Goal: Information Seeking & Learning: Find specific fact

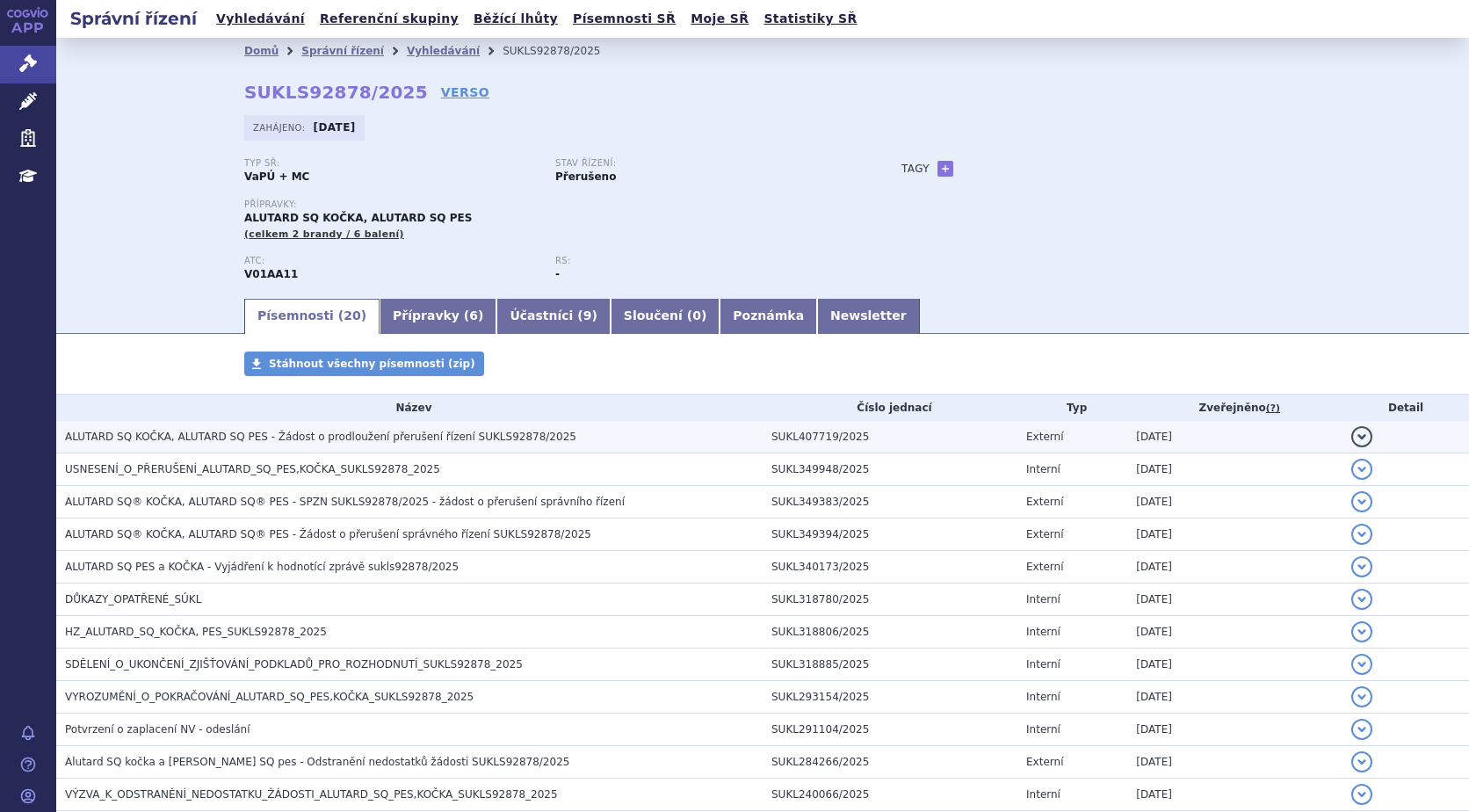
click at [1351, 433] on button "detail" at bounding box center [1362, 437] width 21 height 21
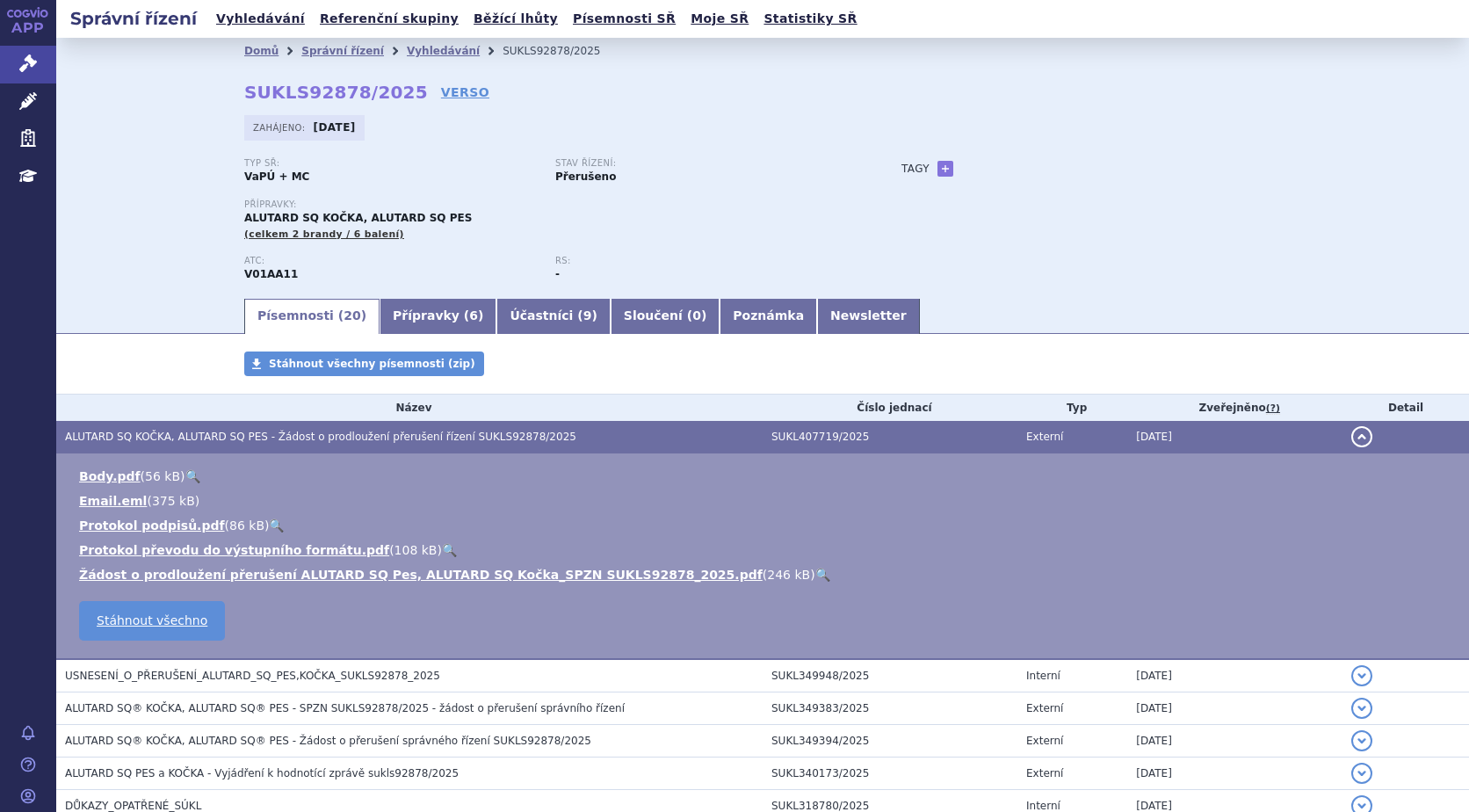
click at [815, 569] on link "🔍" at bounding box center [822, 574] width 15 height 14
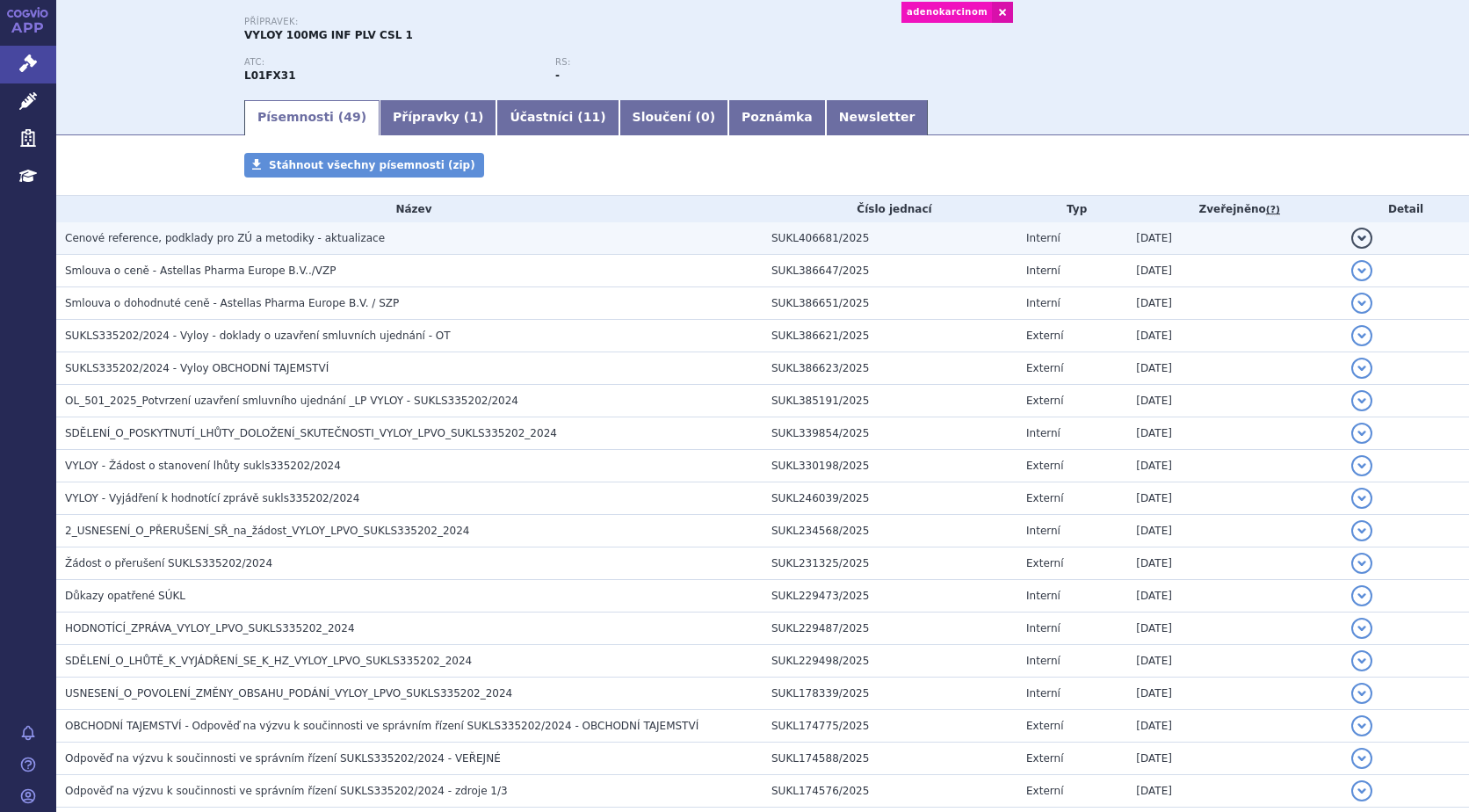
scroll to position [88, 0]
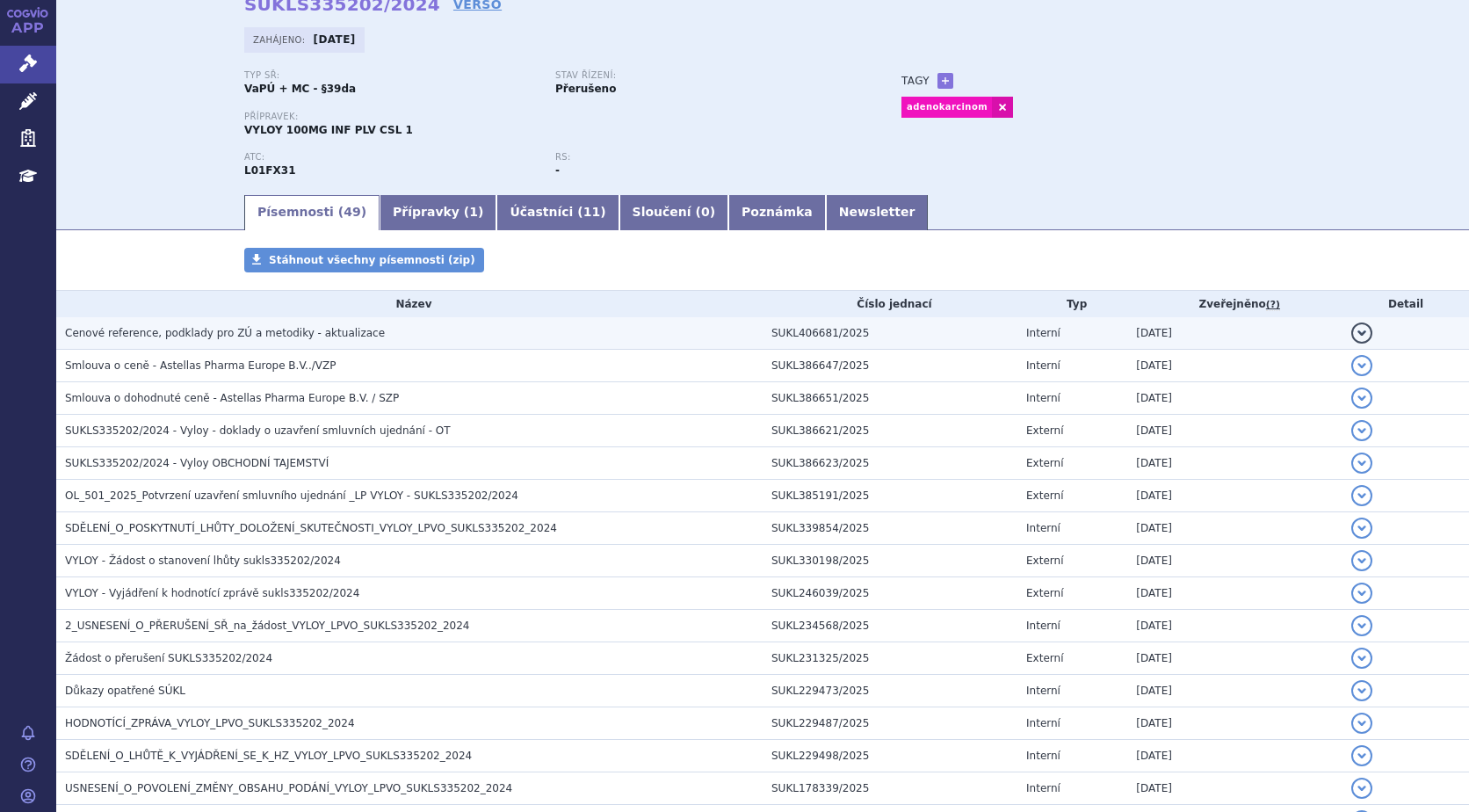
click at [212, 330] on span "Cenové reference, podklady pro ZÚ a metodiky - aktualizace" at bounding box center [225, 332] width 320 height 13
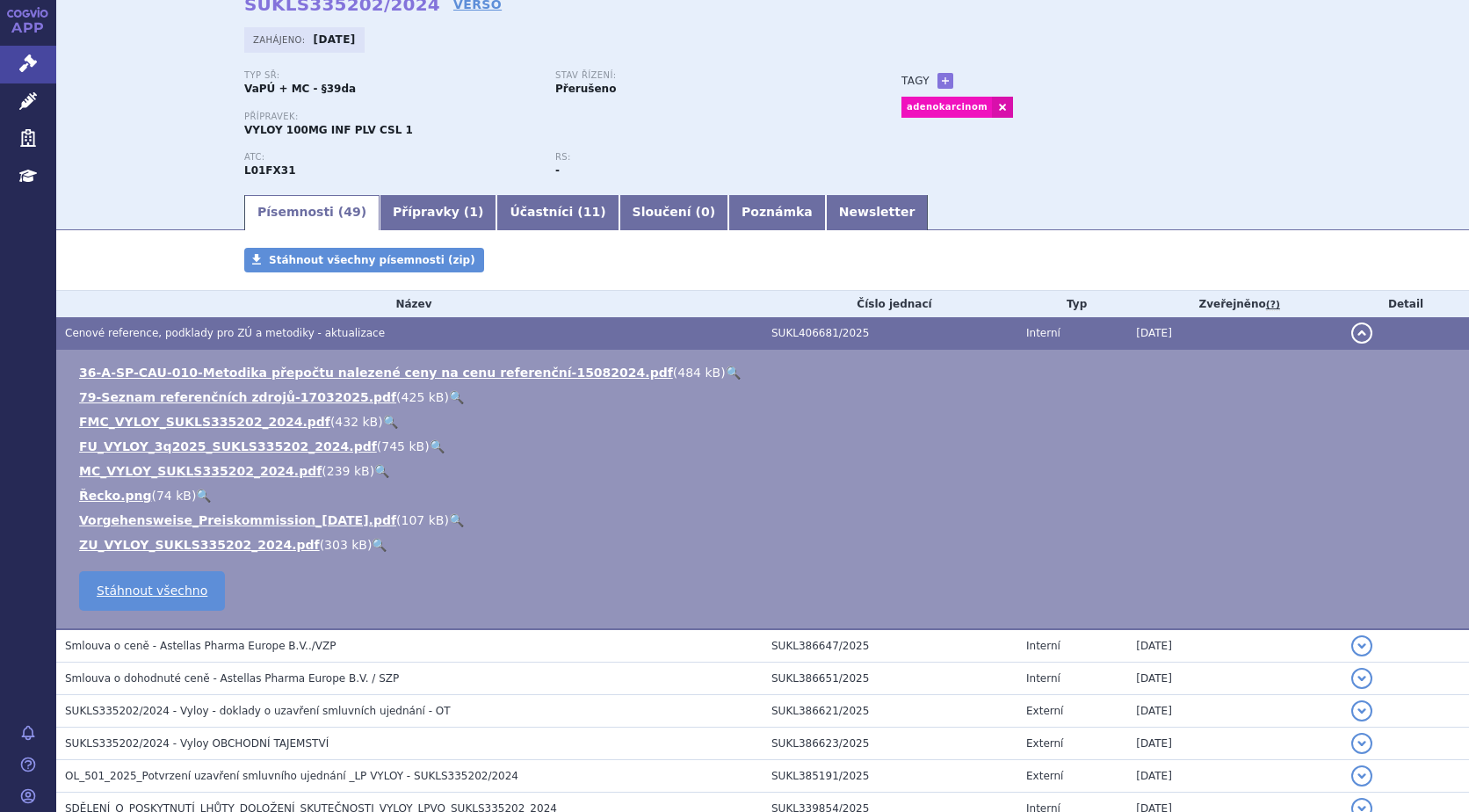
click at [371, 544] on link "🔍" at bounding box center [378, 545] width 15 height 14
click at [190, 543] on link "ZU_VYLOY_SUKLS335202_2024.pdf" at bounding box center [199, 545] width 241 height 14
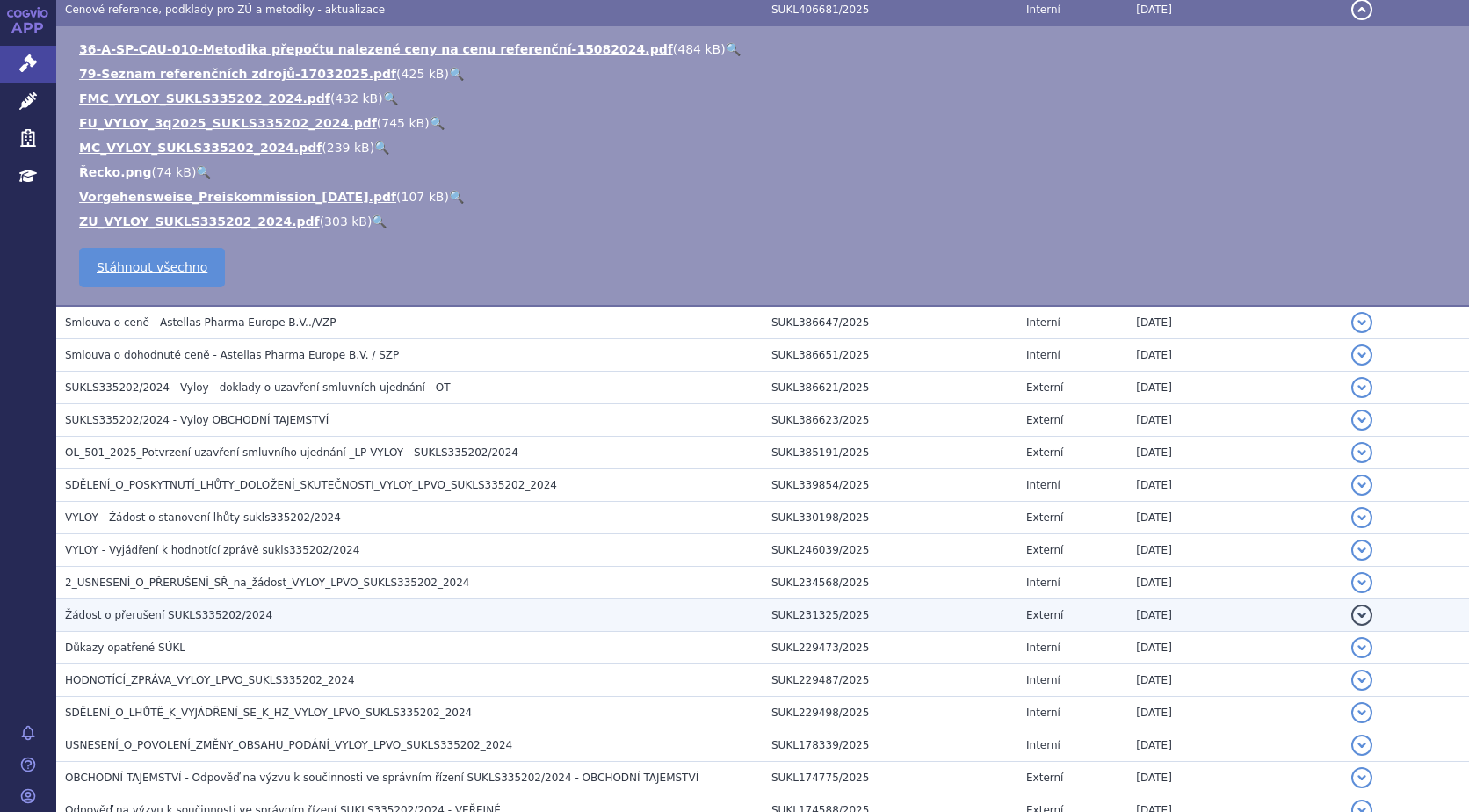
scroll to position [440, 0]
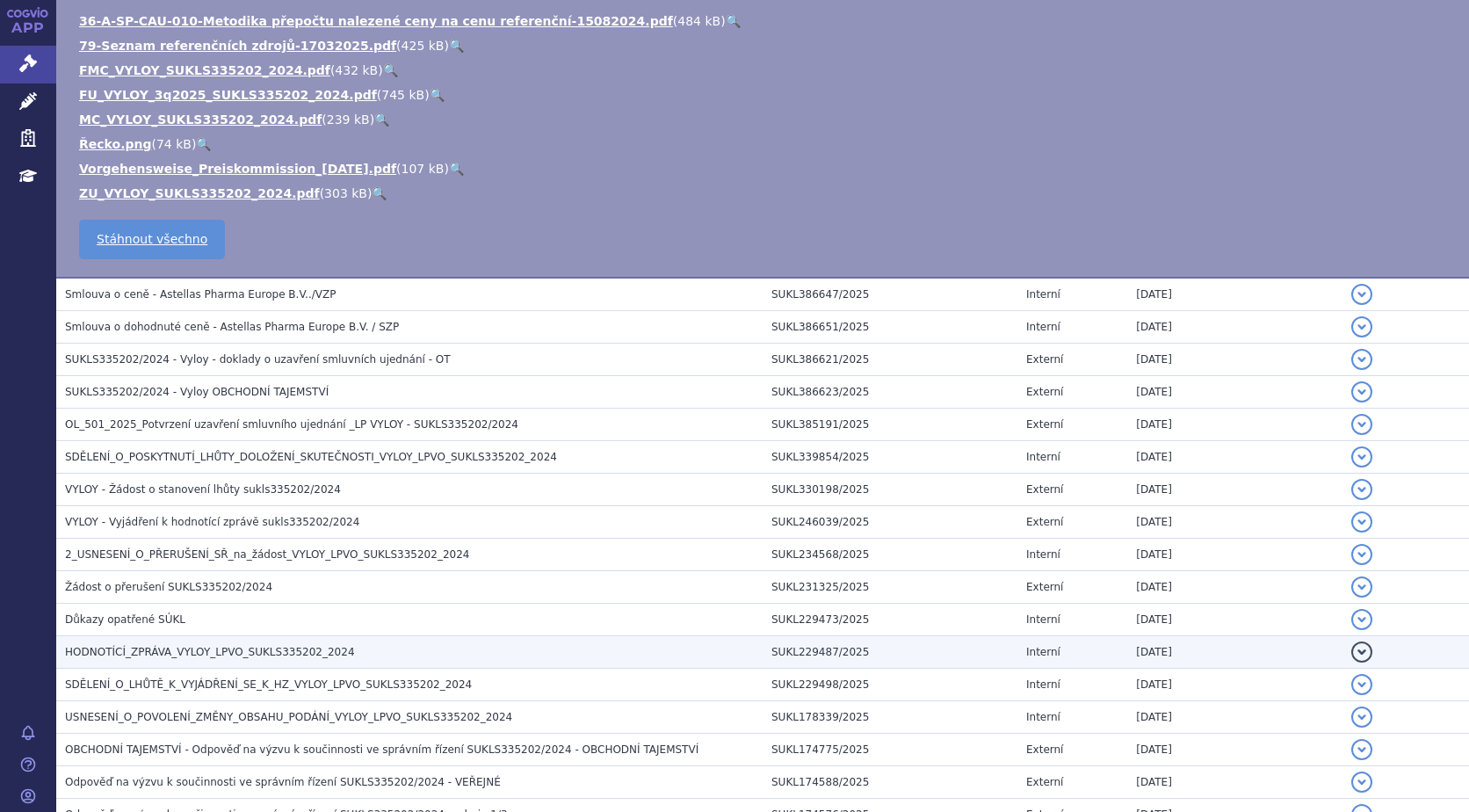
click at [228, 651] on span "HODNOTÍCÍ_ZPRÁVA_VYLOY_LPVO_SUKLS335202_2024" at bounding box center [210, 651] width 290 height 13
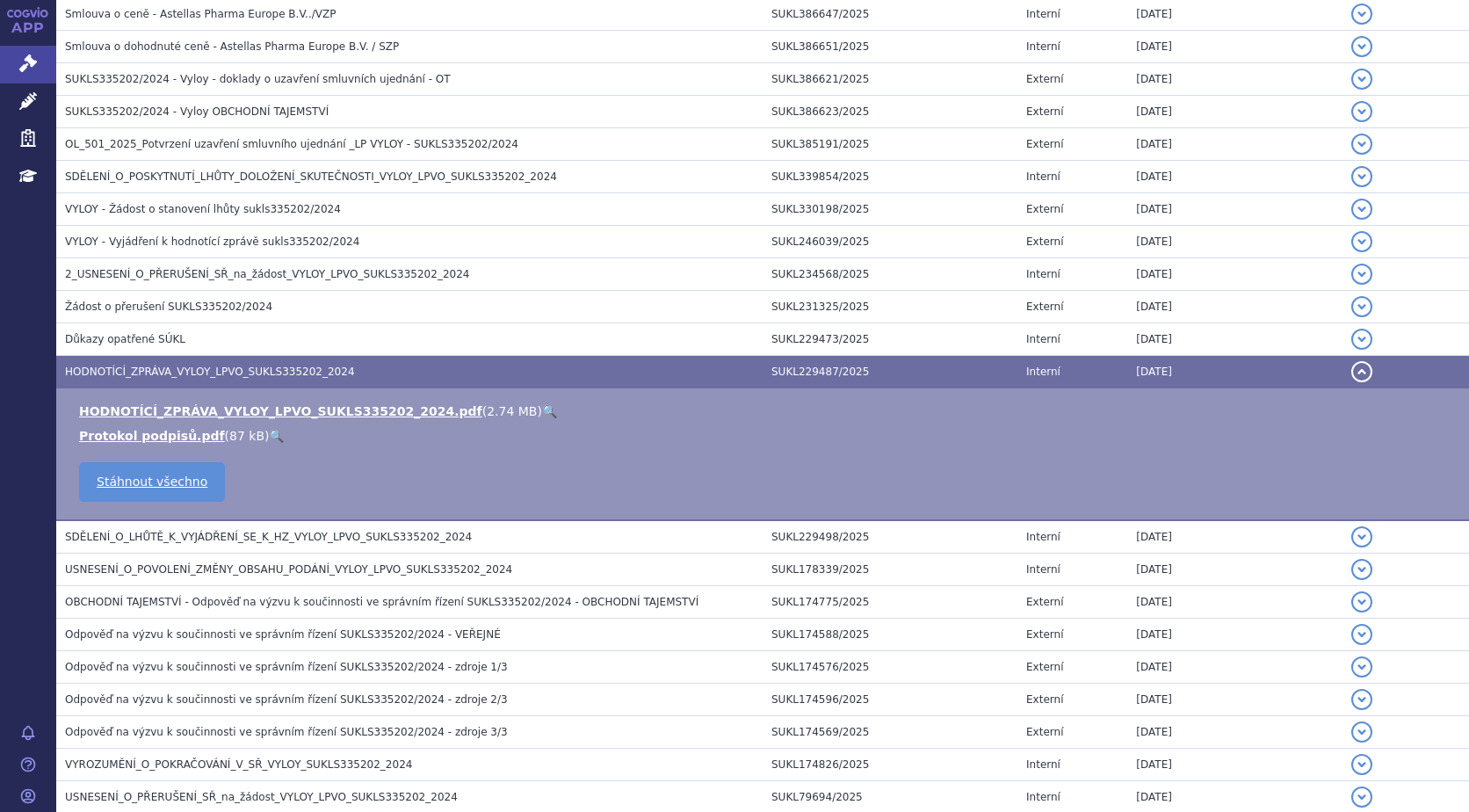
scroll to position [160, 0]
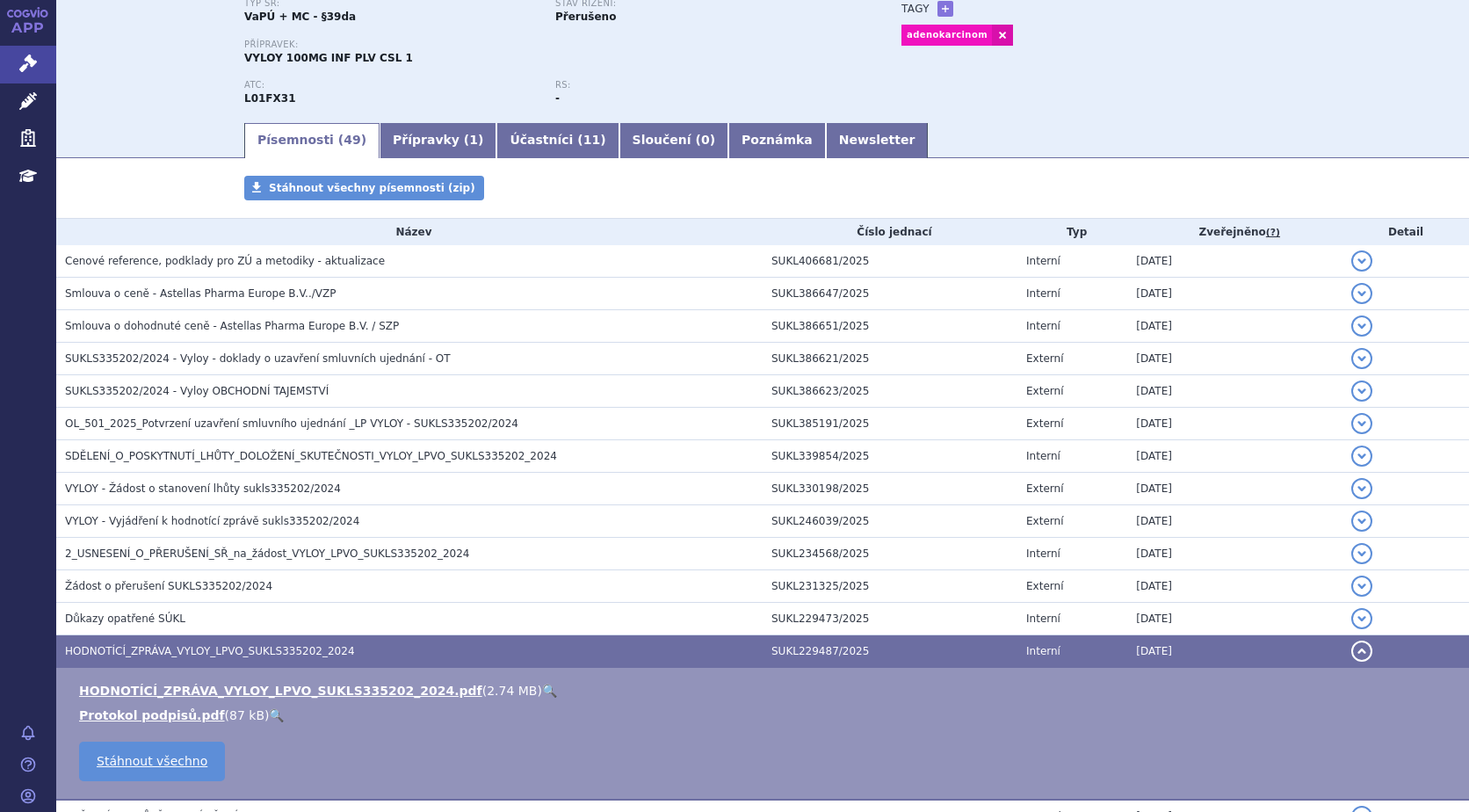
click at [542, 687] on link "🔍" at bounding box center [549, 690] width 15 height 14
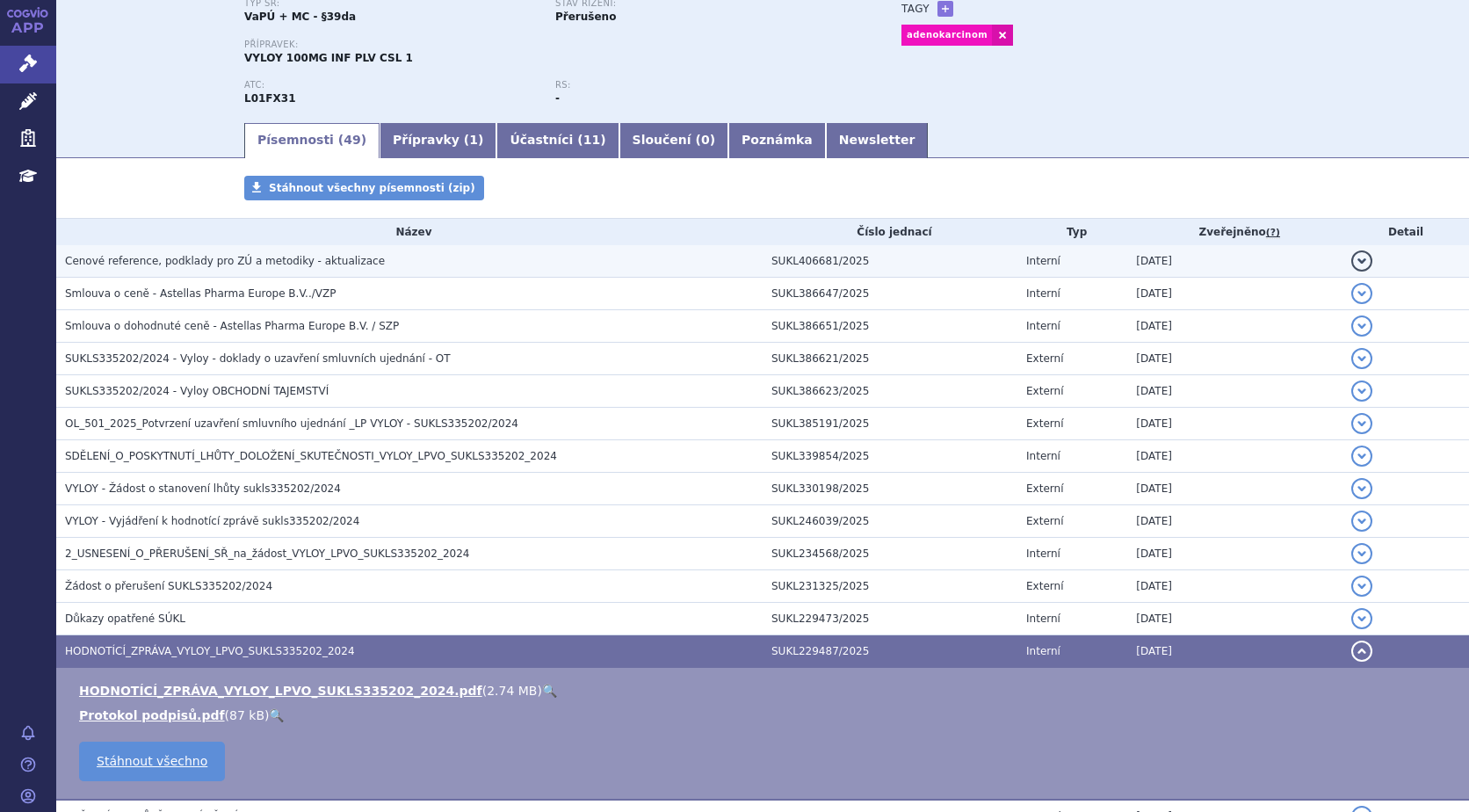
click at [1351, 260] on button "detail" at bounding box center [1362, 261] width 21 height 21
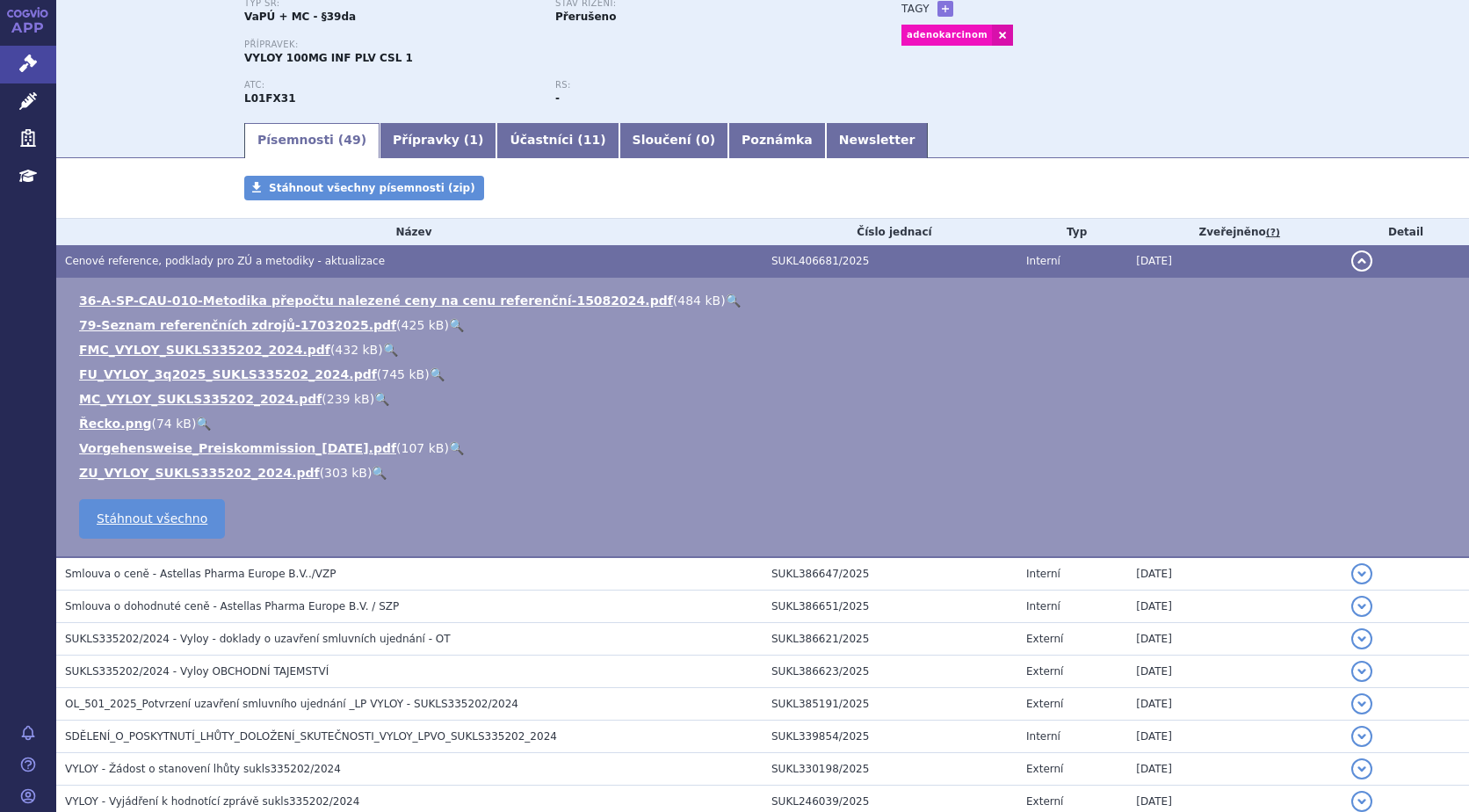
click at [374, 394] on link "🔍" at bounding box center [381, 399] width 15 height 14
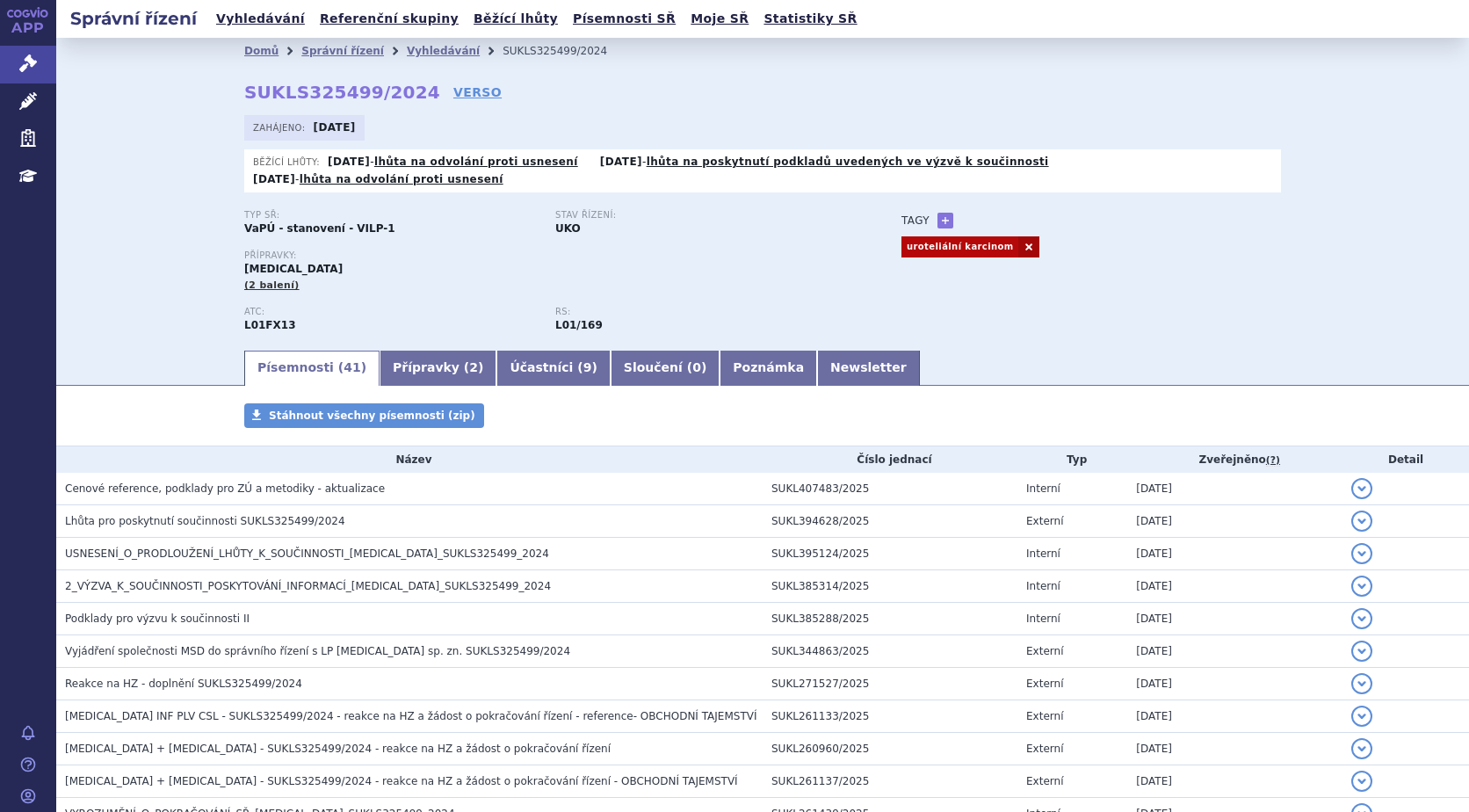
drag, startPoint x: 1339, startPoint y: 463, endPoint x: 392, endPoint y: 503, distance: 947.8
click at [1342, 473] on td "detail" at bounding box center [1406, 488] width 127 height 32
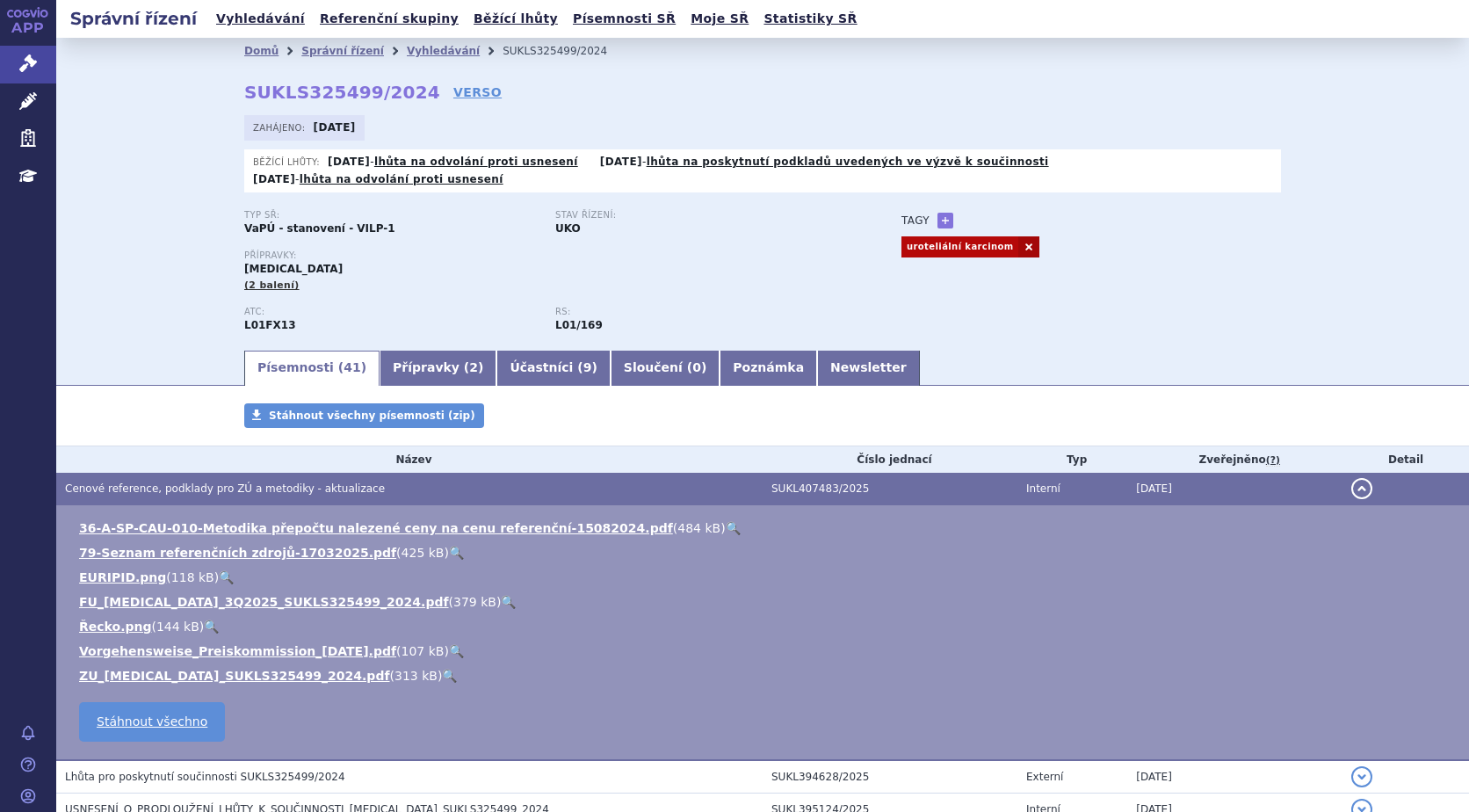
click at [442, 669] on link "🔍" at bounding box center [448, 676] width 15 height 14
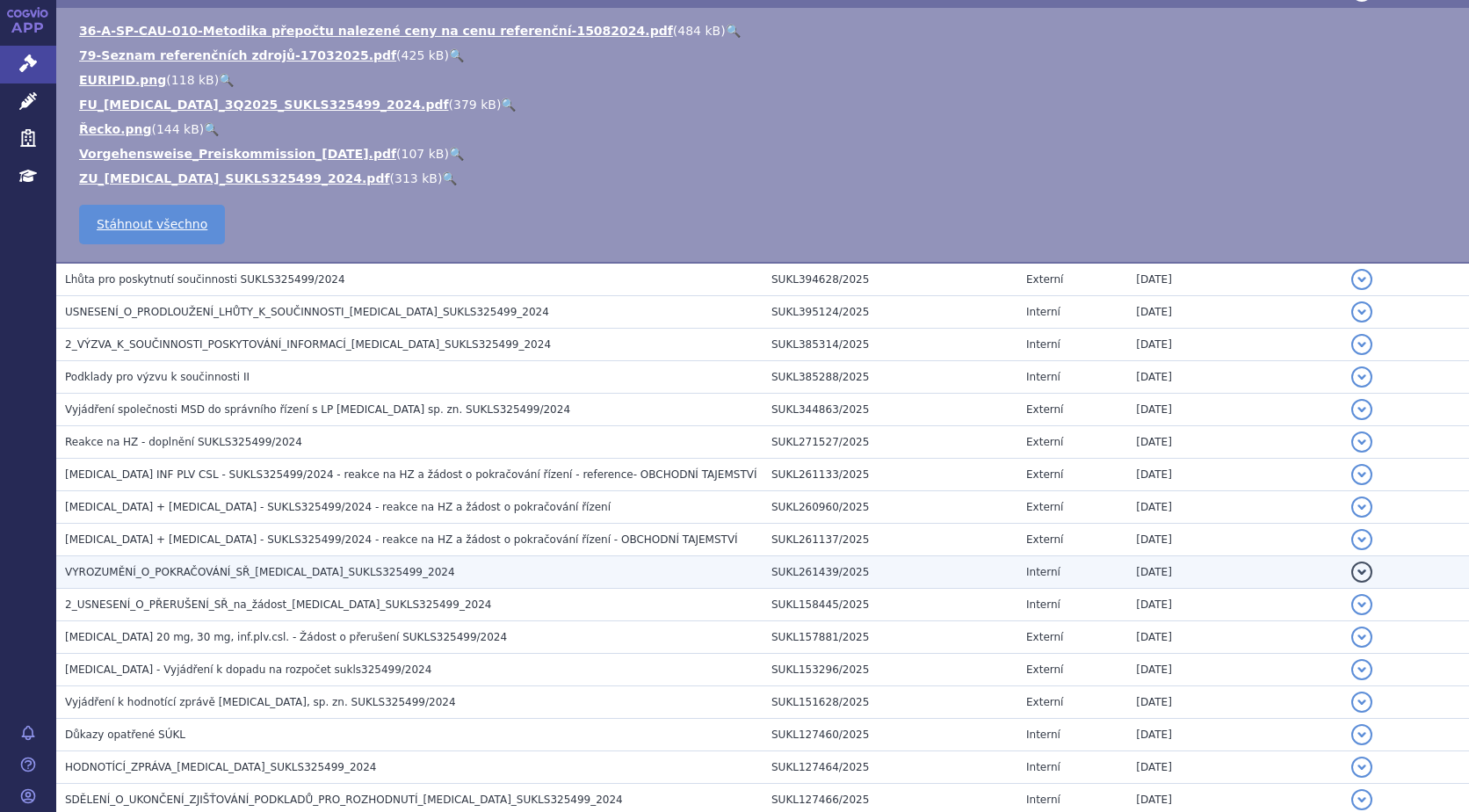
scroll to position [527, 0]
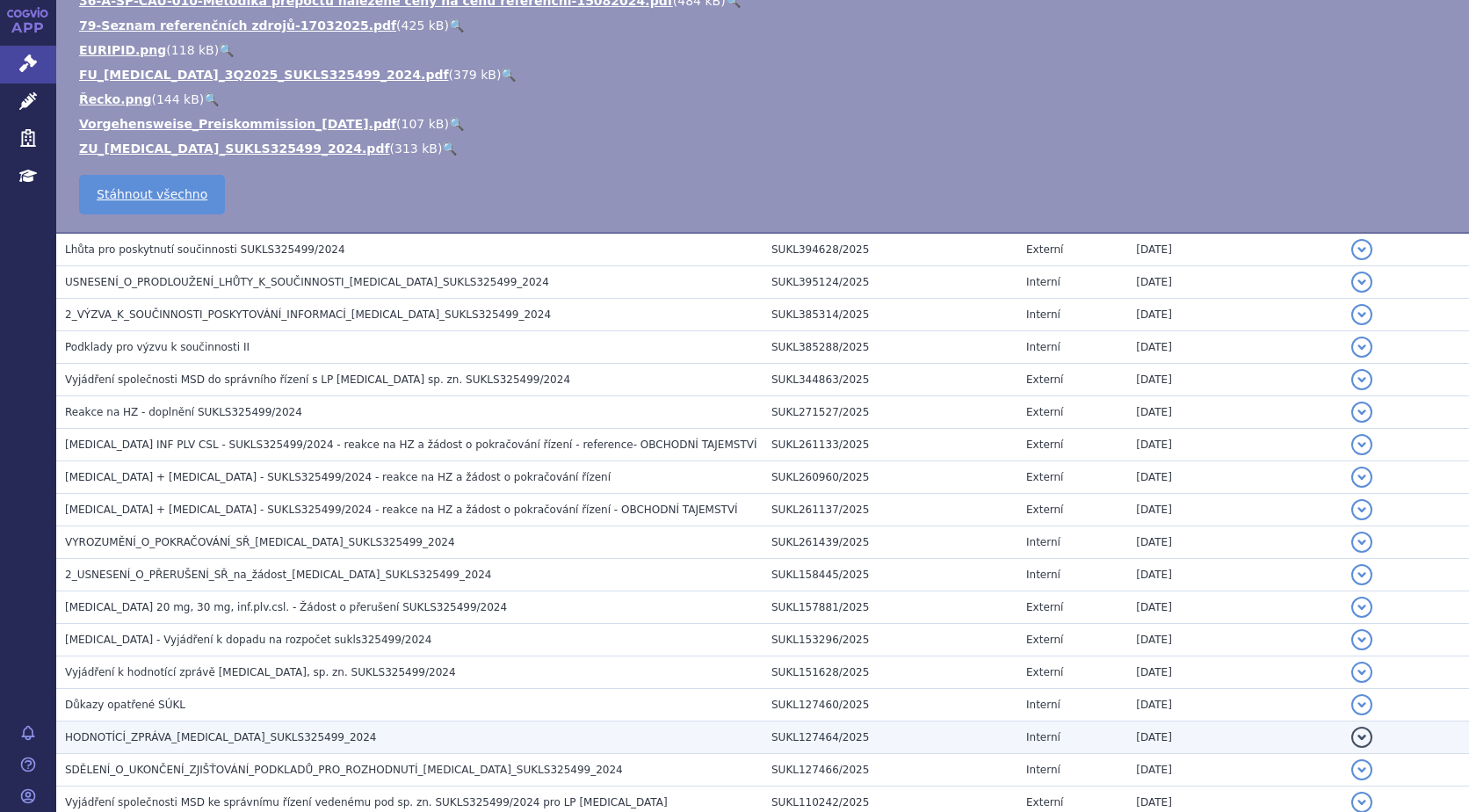
click at [1351, 726] on button "detail" at bounding box center [1362, 737] width 21 height 21
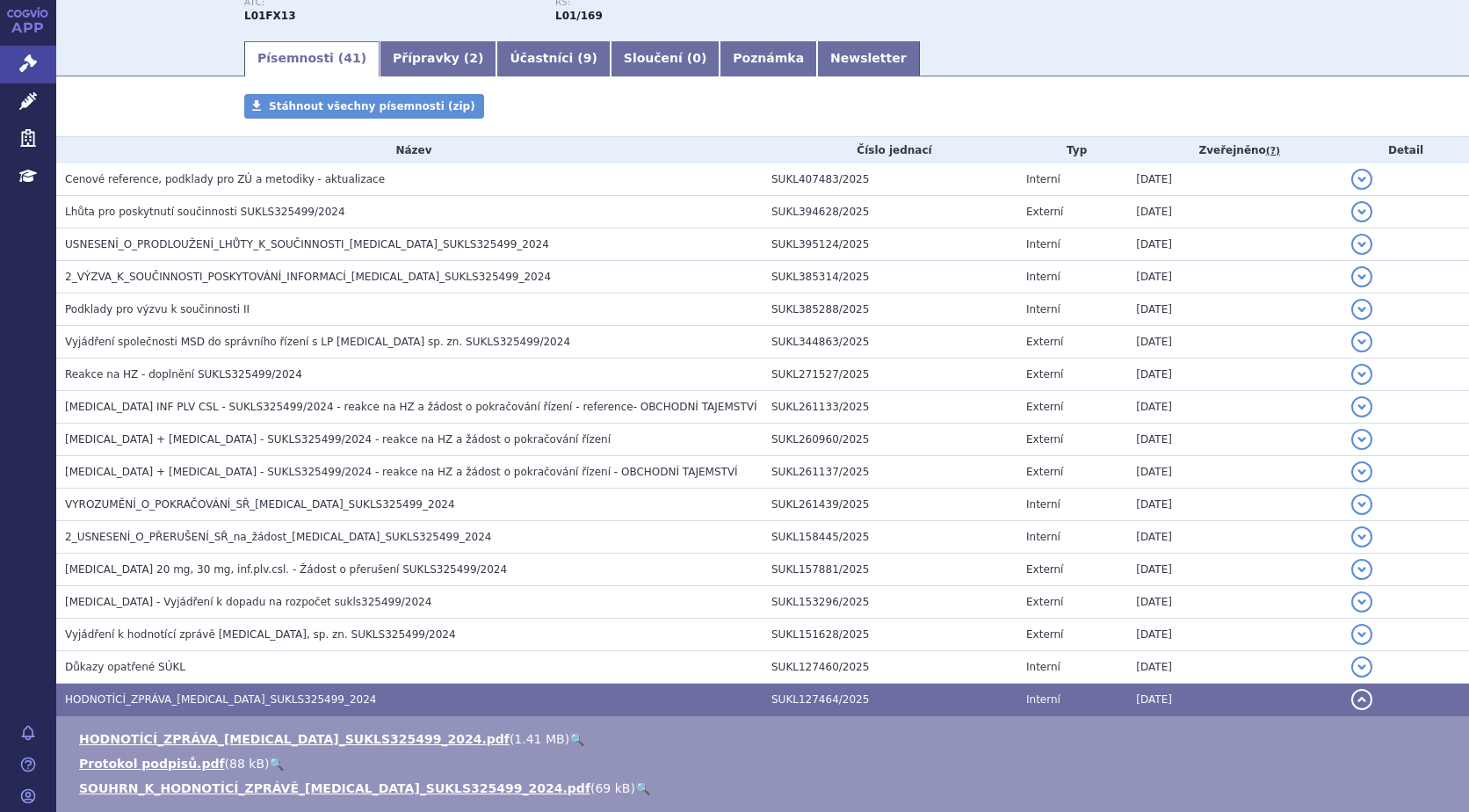
scroll to position [361, 0]
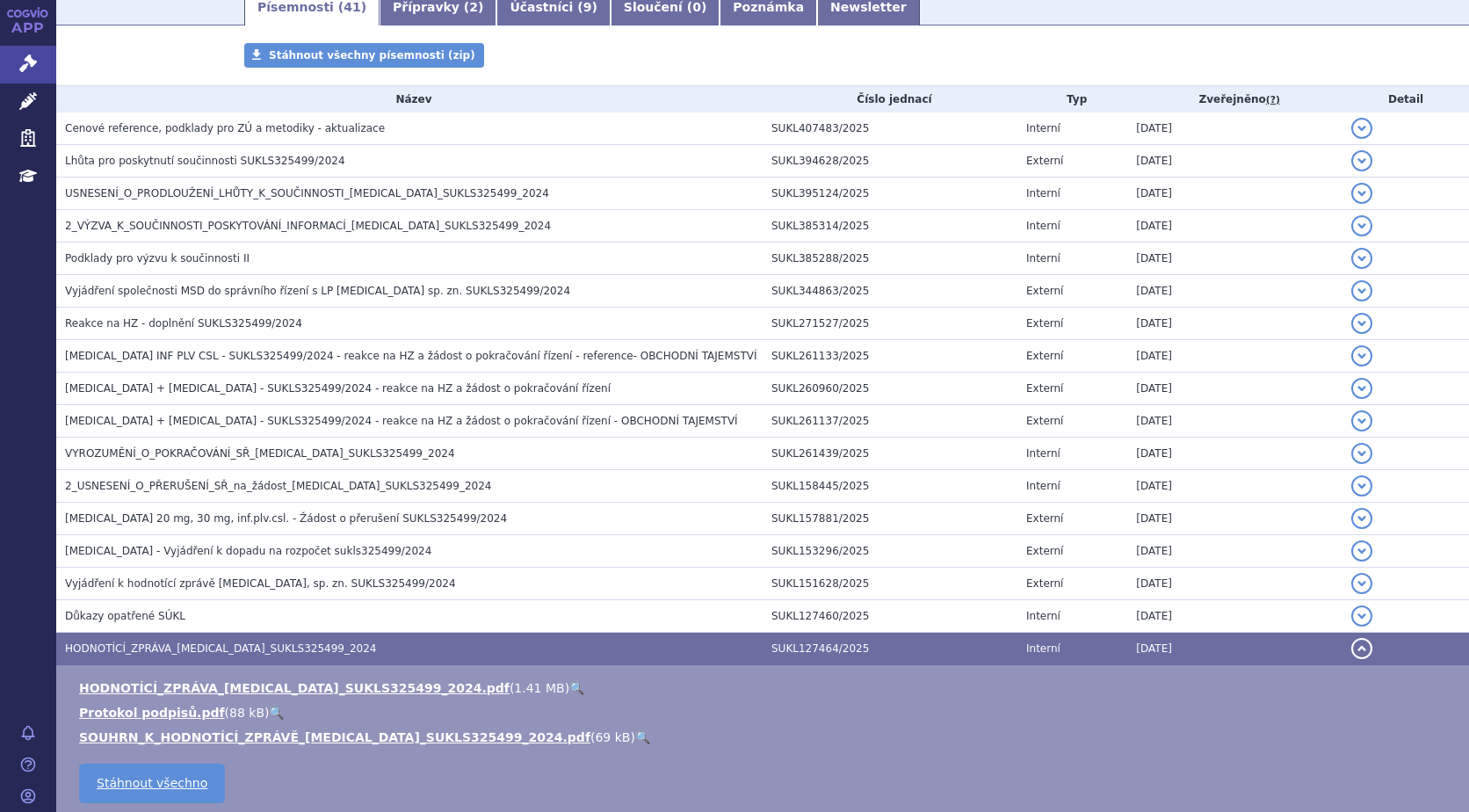
click at [569, 681] on link "🔍" at bounding box center [576, 688] width 15 height 14
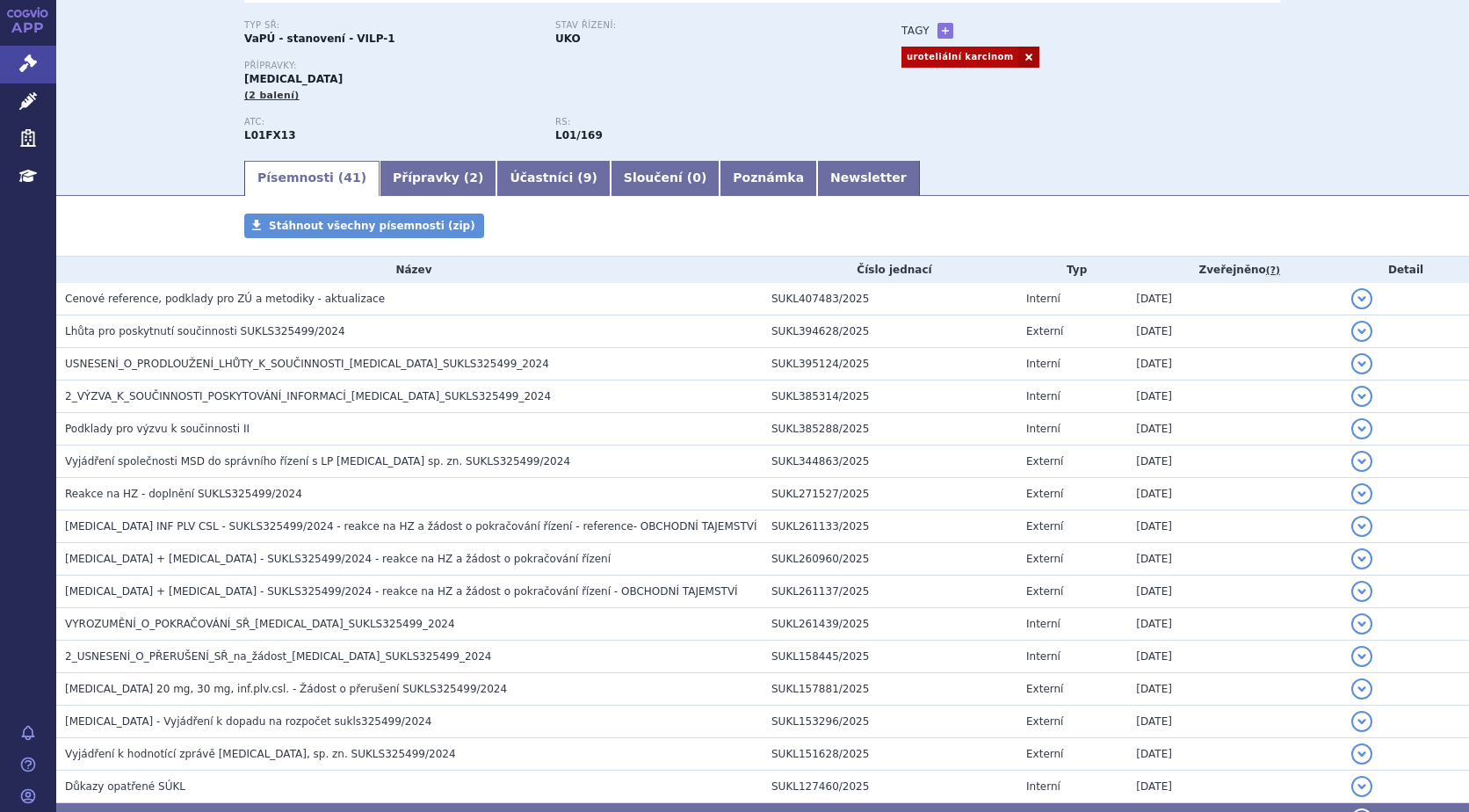
scroll to position [9, 0]
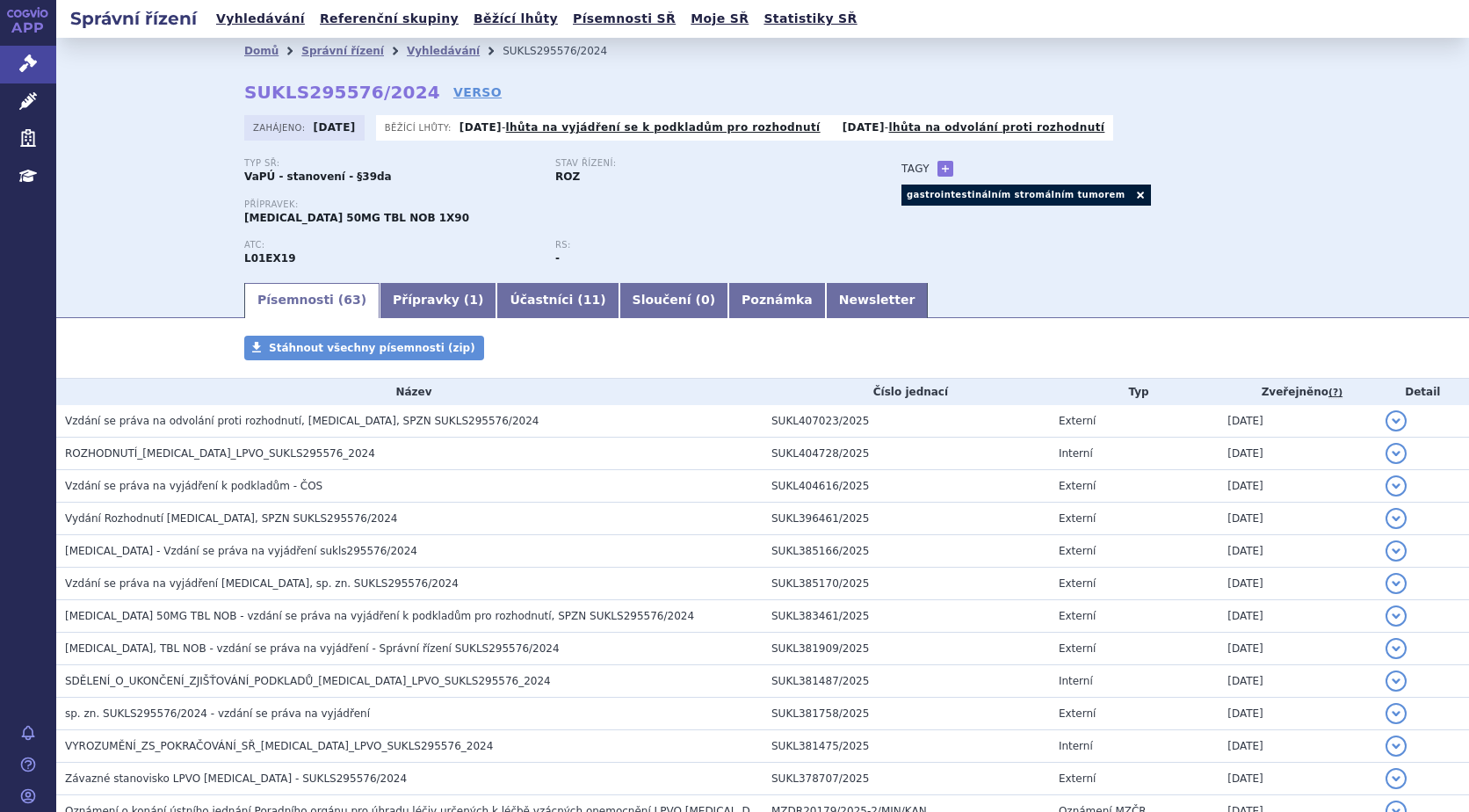
click at [1386, 419] on button "detail" at bounding box center [1396, 421] width 21 height 21
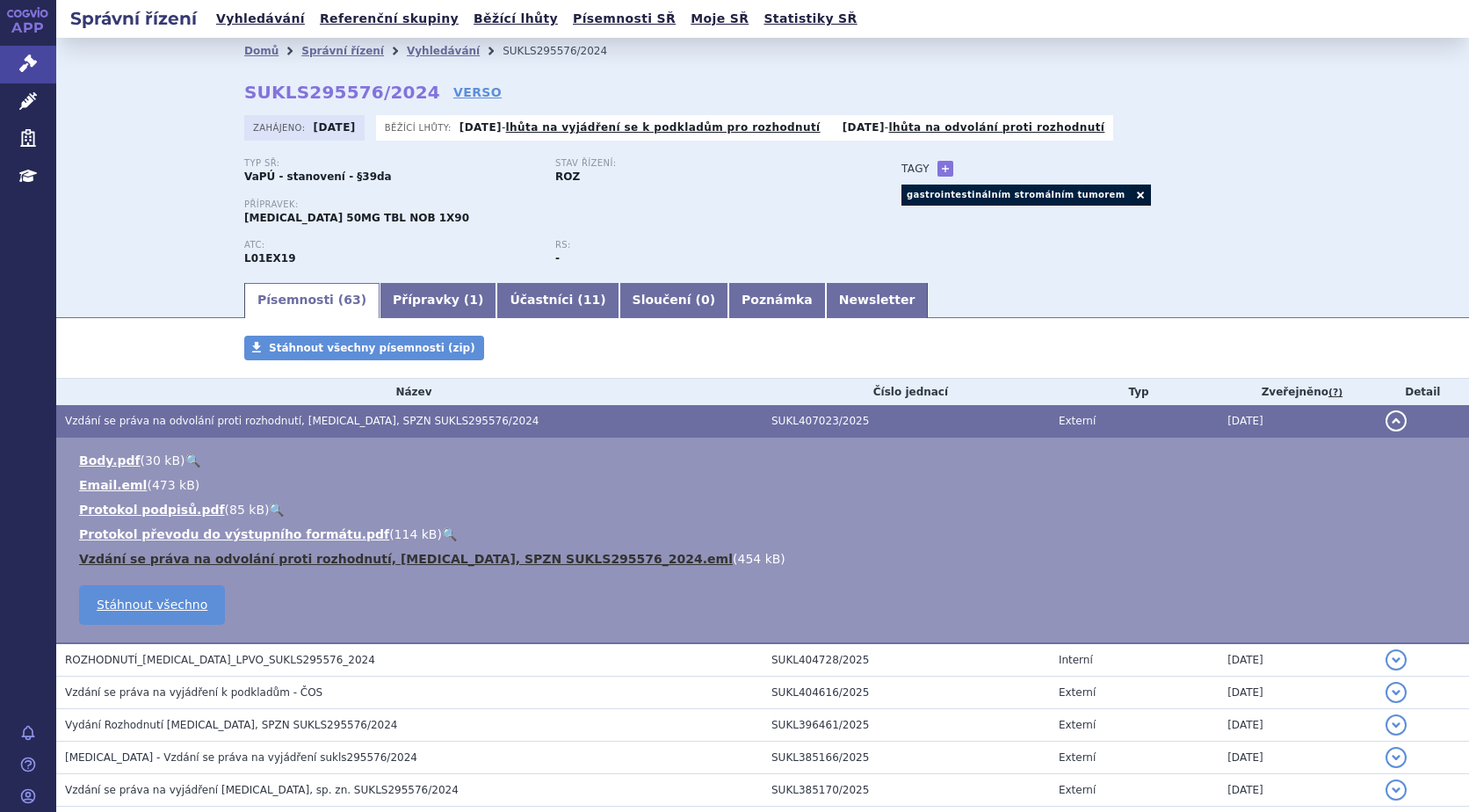
click at [165, 560] on link "Vzdání se práva na odvolání proti rozhodnutí, QINLOCK, SPZN SUKLS295576_2024.eml" at bounding box center [406, 559] width 654 height 14
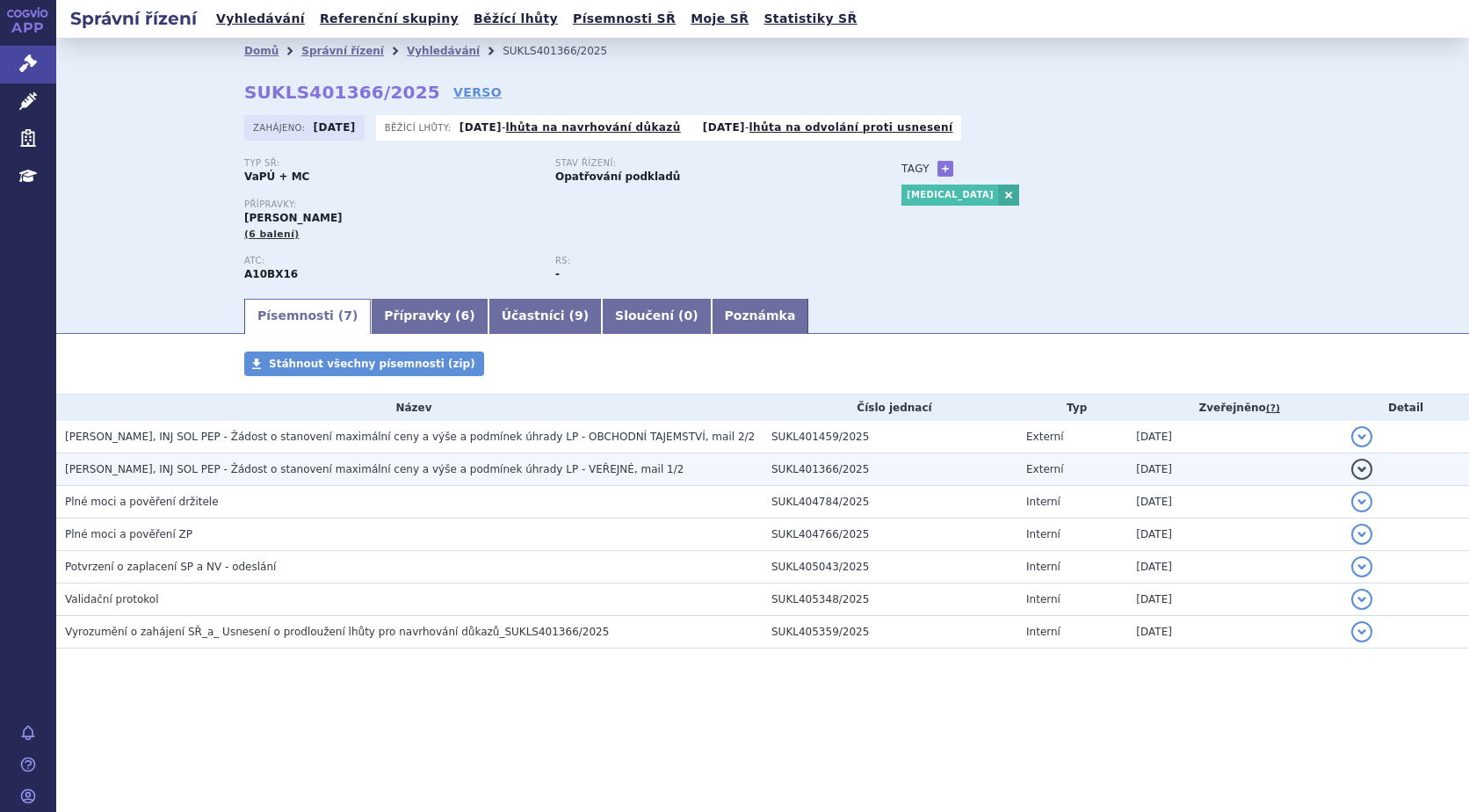
click at [1362, 469] on button "detail" at bounding box center [1362, 469] width 21 height 21
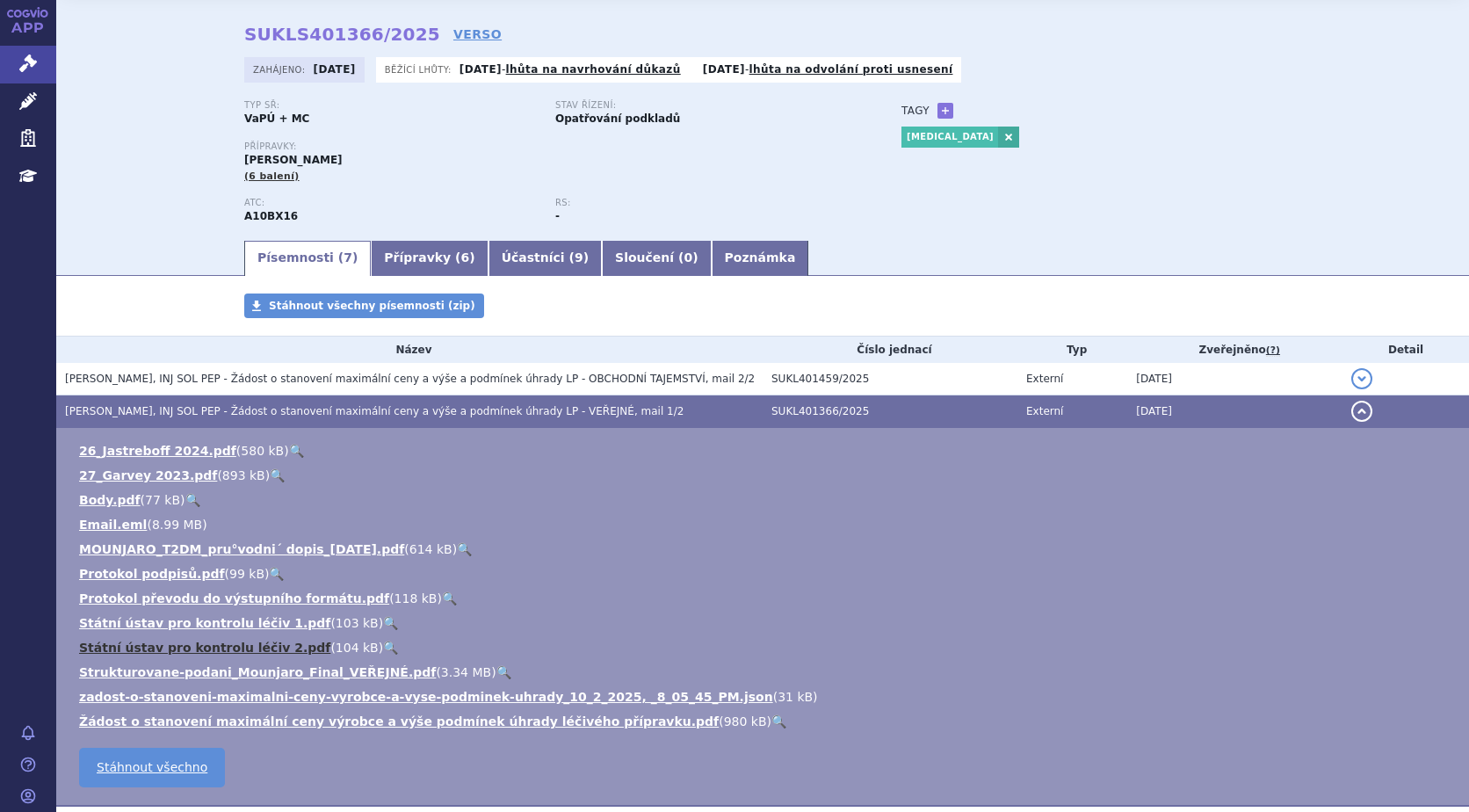
scroll to position [88, 0]
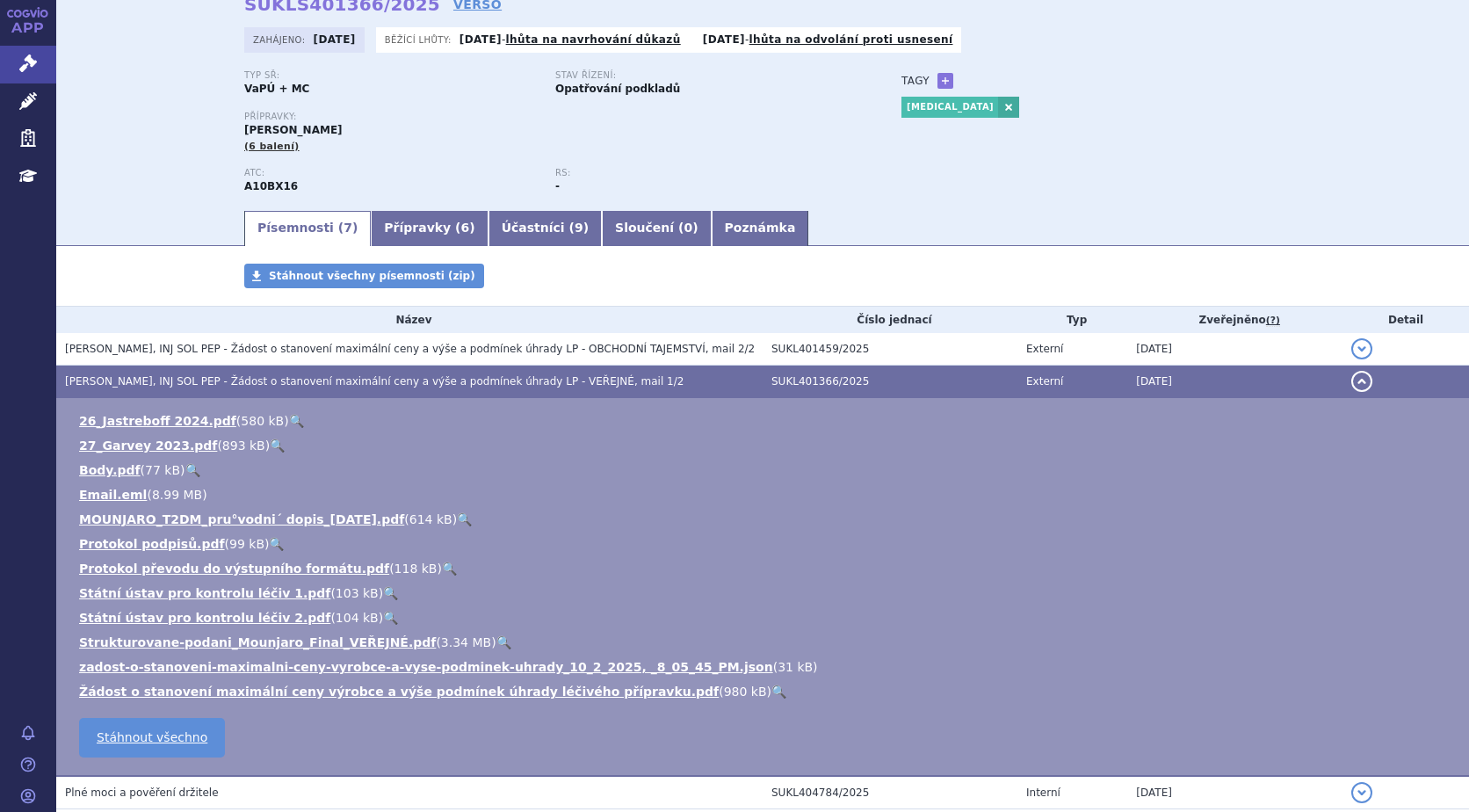
click at [771, 688] on link "🔍" at bounding box center [778, 691] width 15 height 14
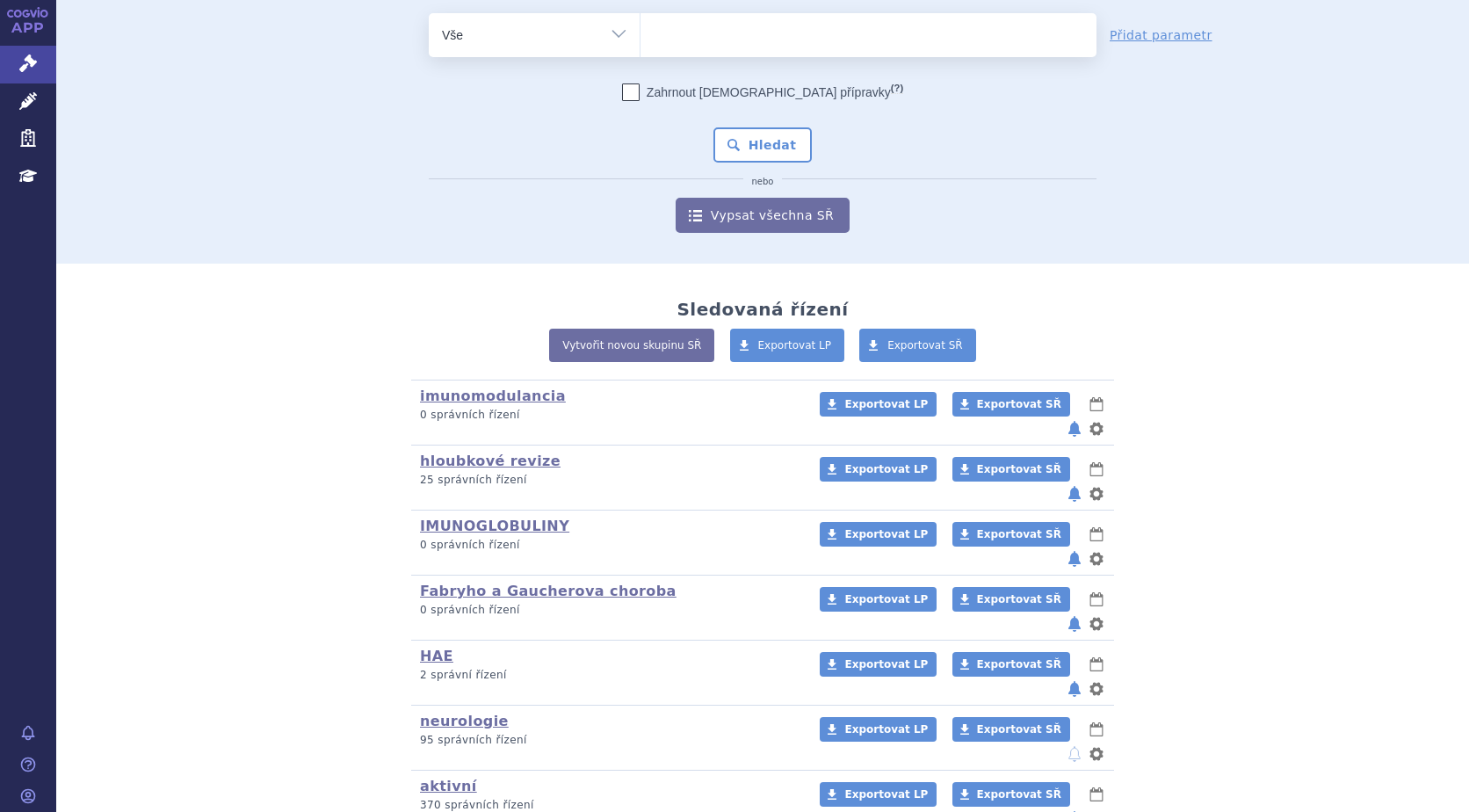
scroll to position [88, 0]
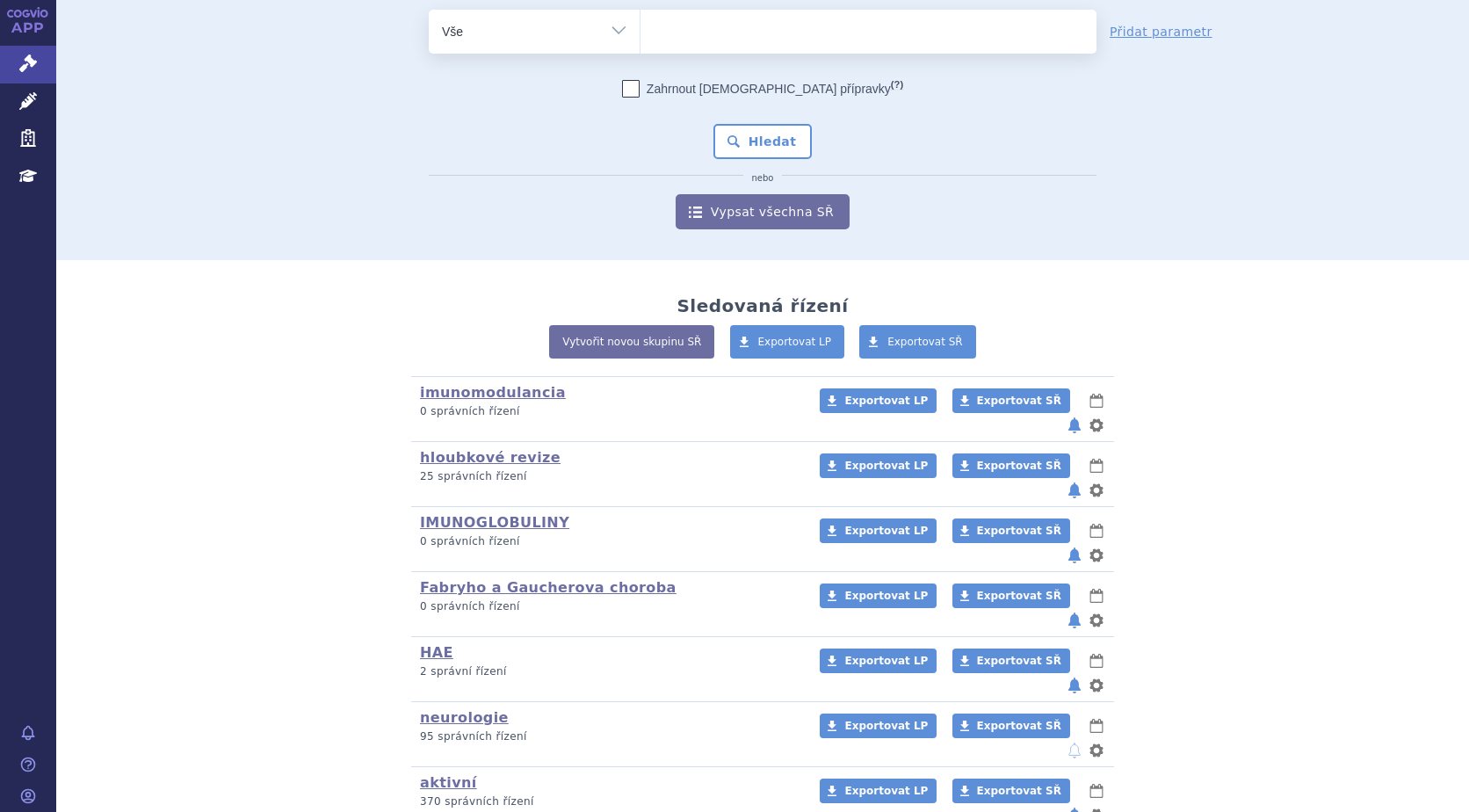
click at [699, 27] on ul at bounding box center [869, 28] width 456 height 37
click at [640, 27] on select at bounding box center [639, 30] width 1 height 44
type input "mo"
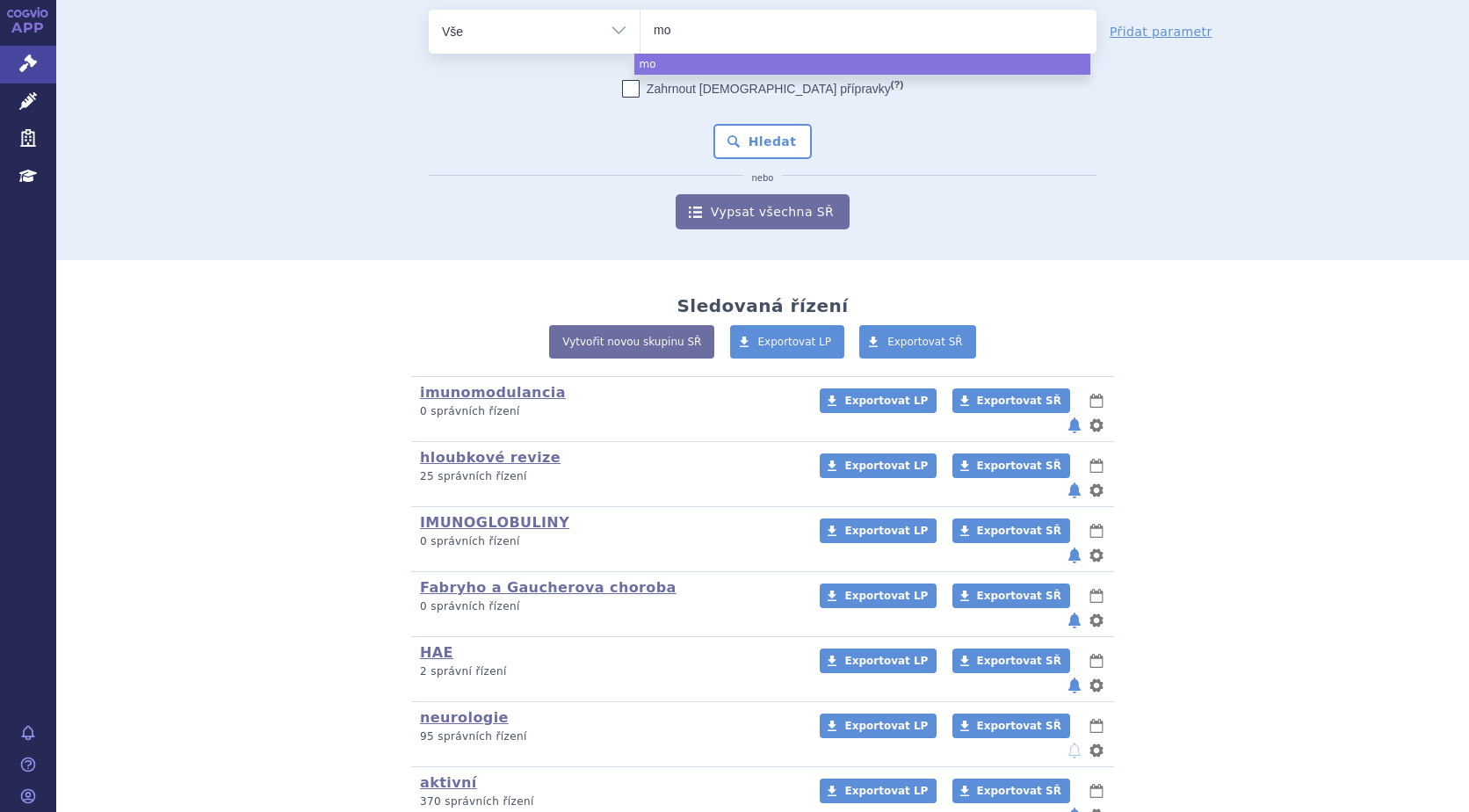
type input "mou"
type input "mouj"
type input "mouja"
type input "moujaro"
select select "moujaro"
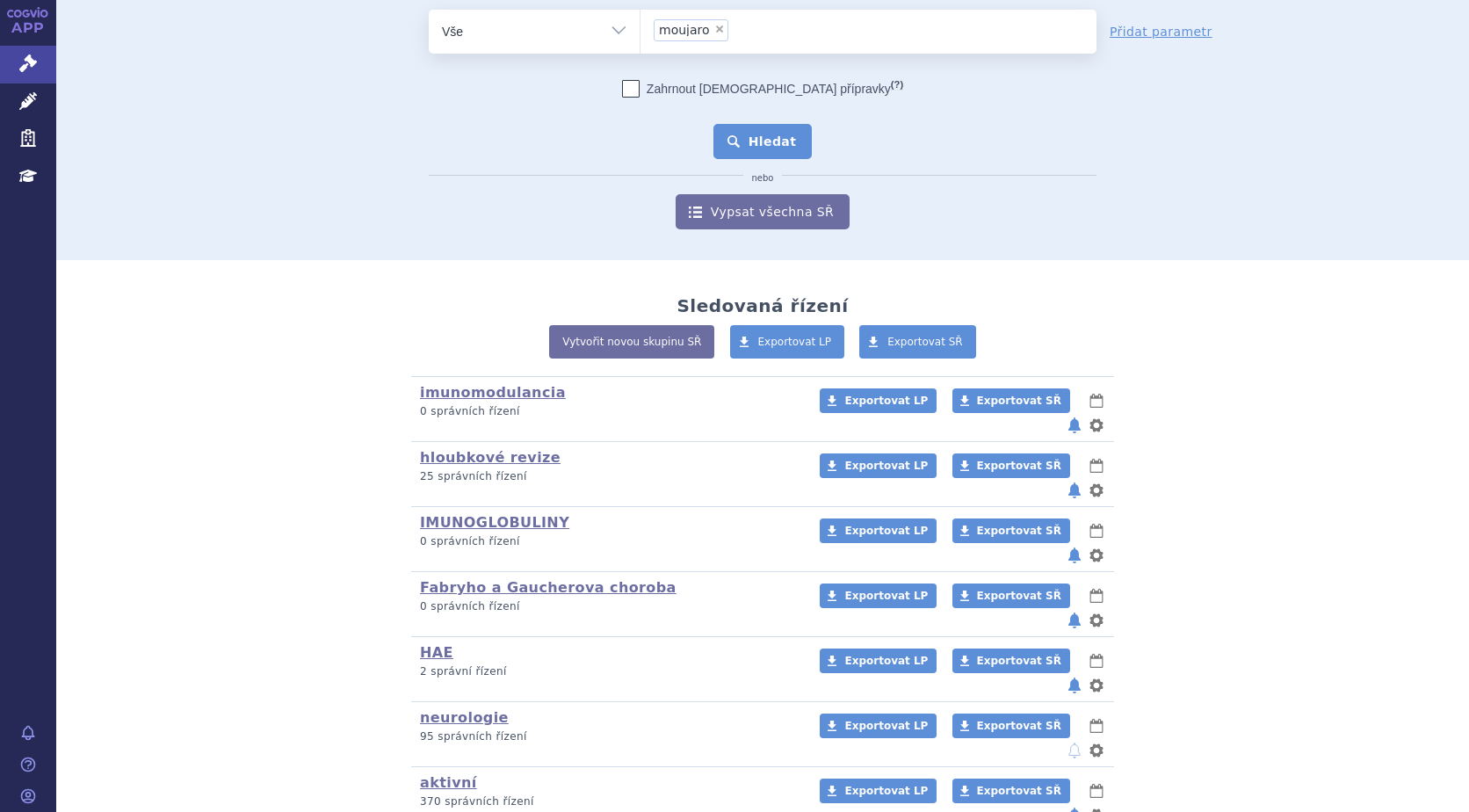
click at [752, 138] on button "Hledat" at bounding box center [763, 141] width 99 height 35
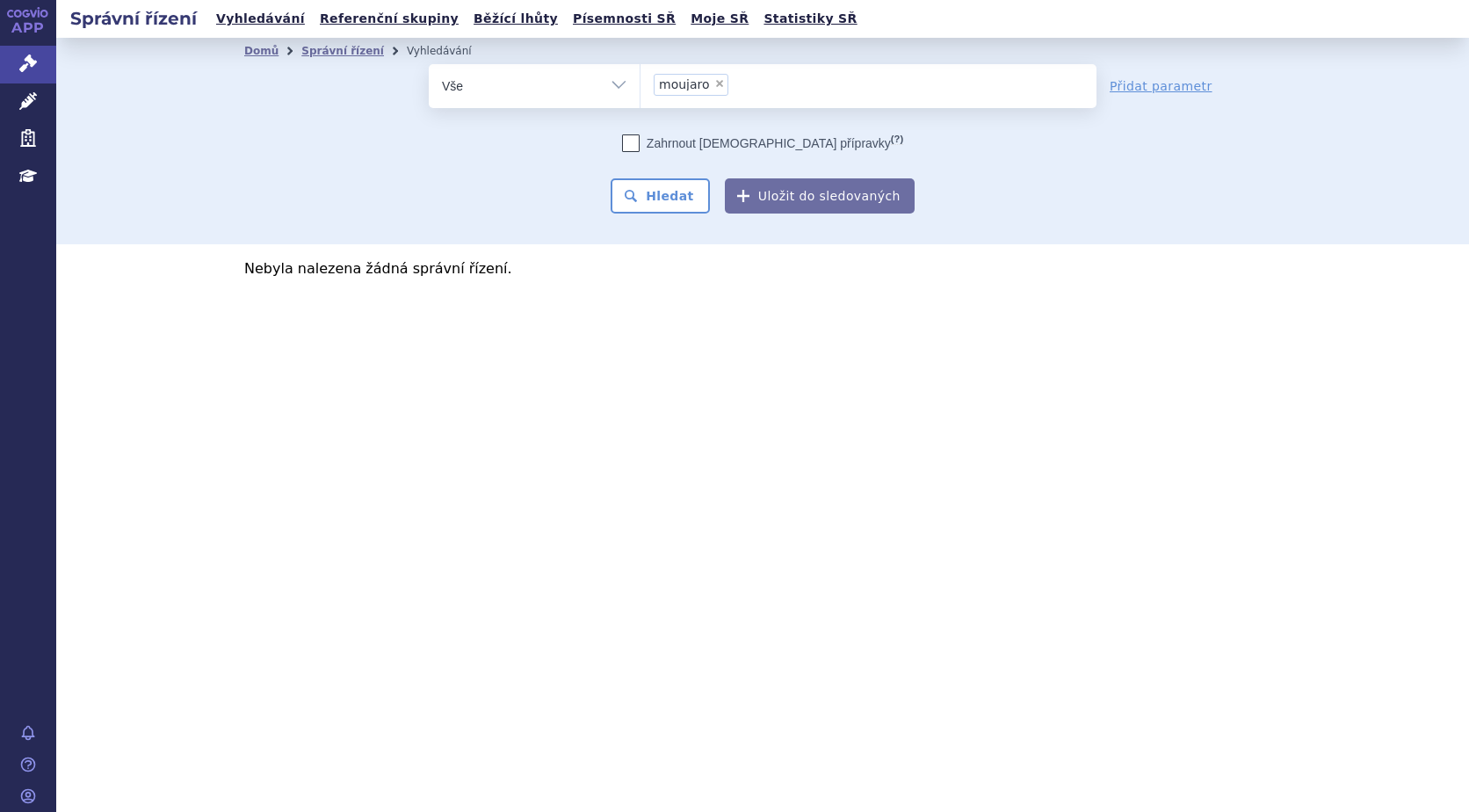
click at [715, 83] on span "×" at bounding box center [719, 83] width 11 height 11
click at [640, 83] on select "moujaro" at bounding box center [639, 85] width 1 height 44
select select
type input "mo"
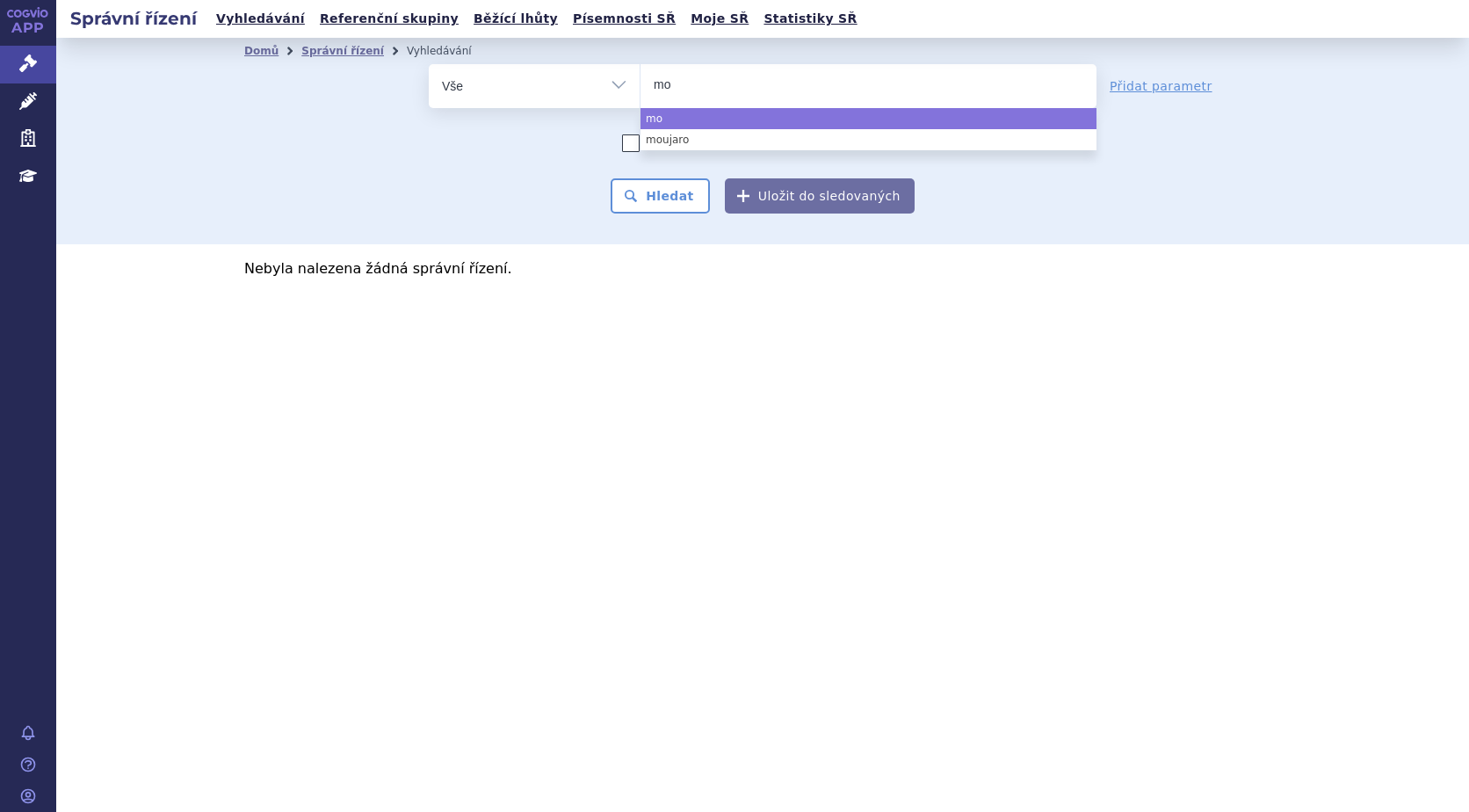
type input "mou"
type input "moun"
type input "mounja"
type input "mounjar"
type input "mounjaro"
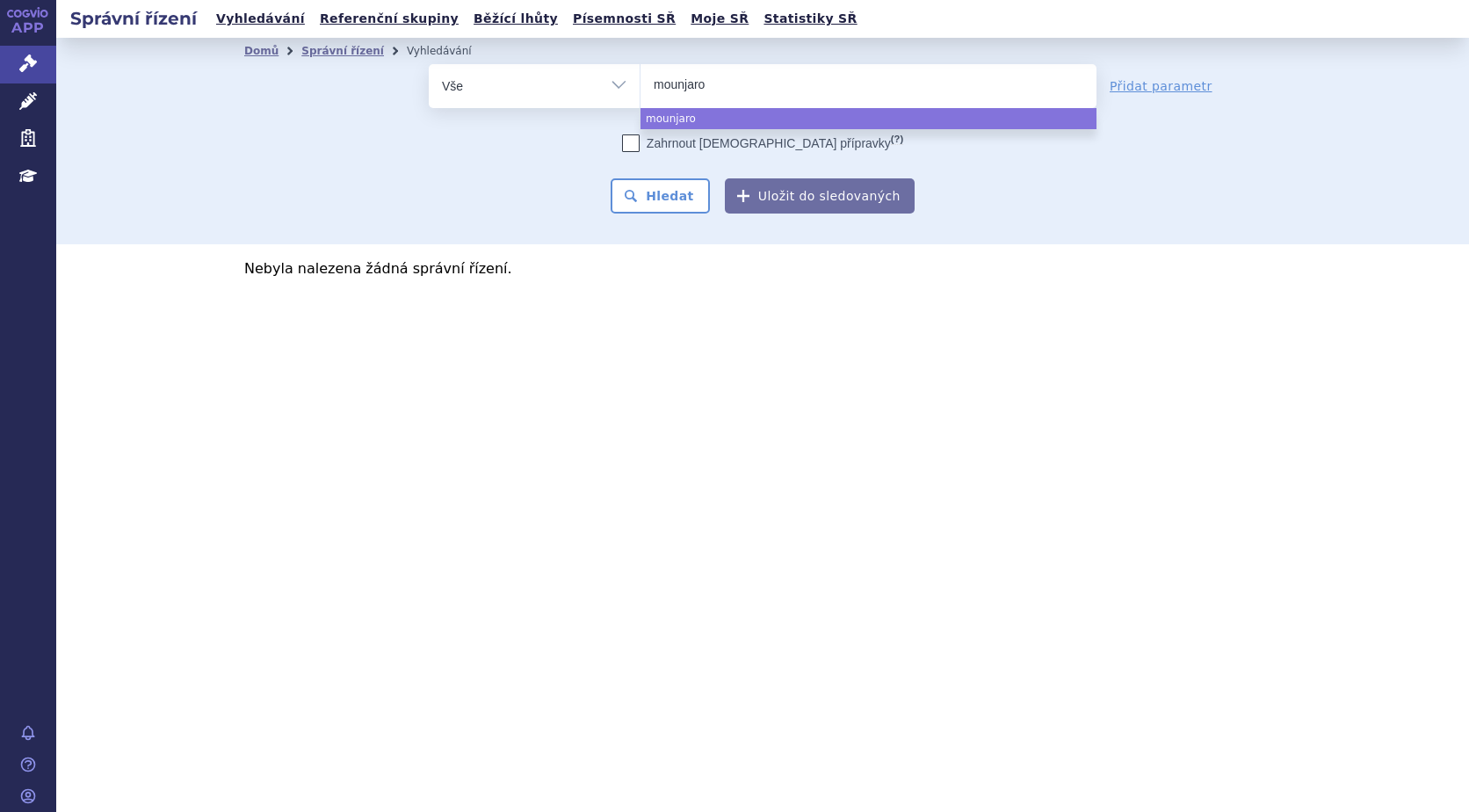
select select "mounjaro"
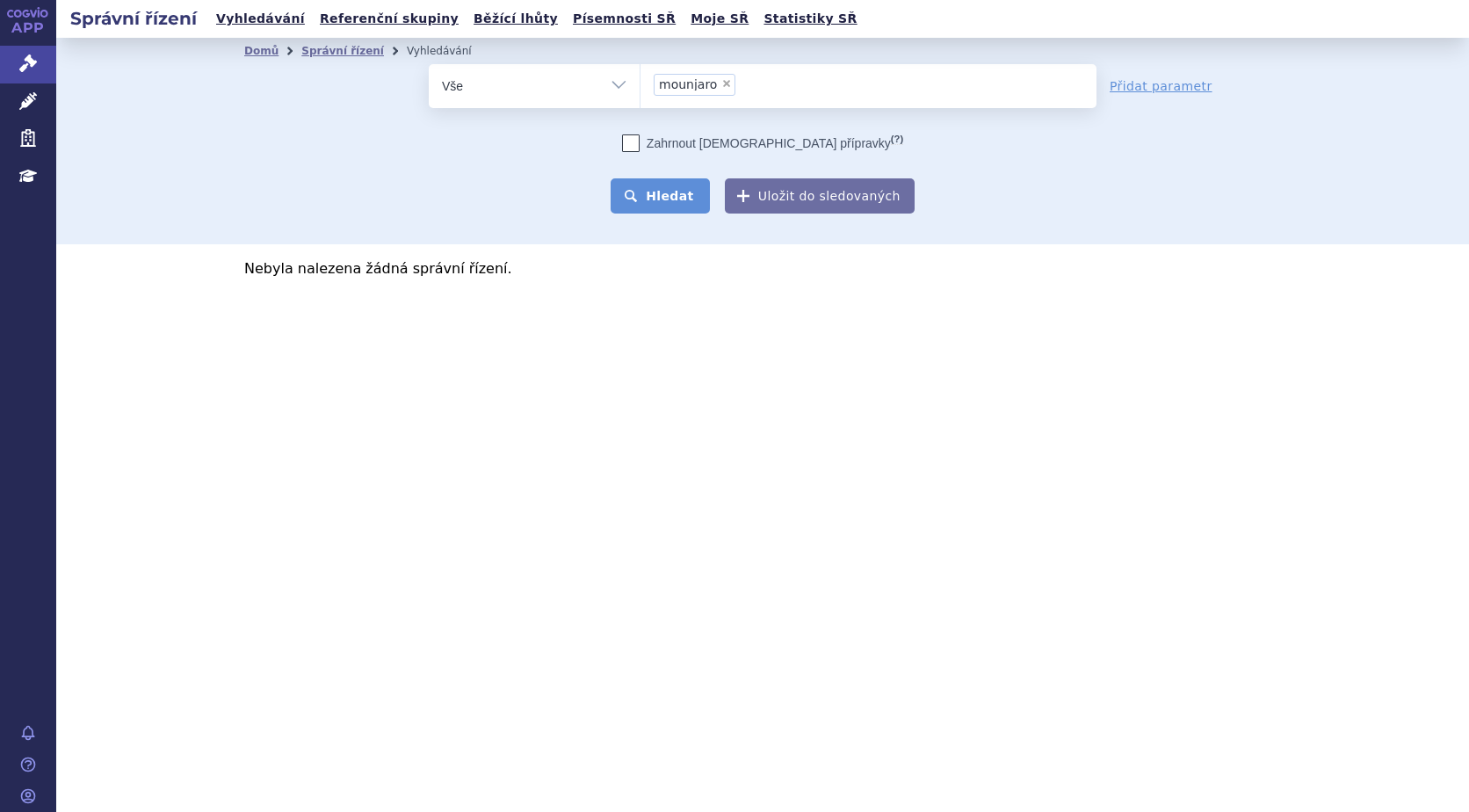
click at [677, 197] on button "Hledat" at bounding box center [660, 196] width 99 height 35
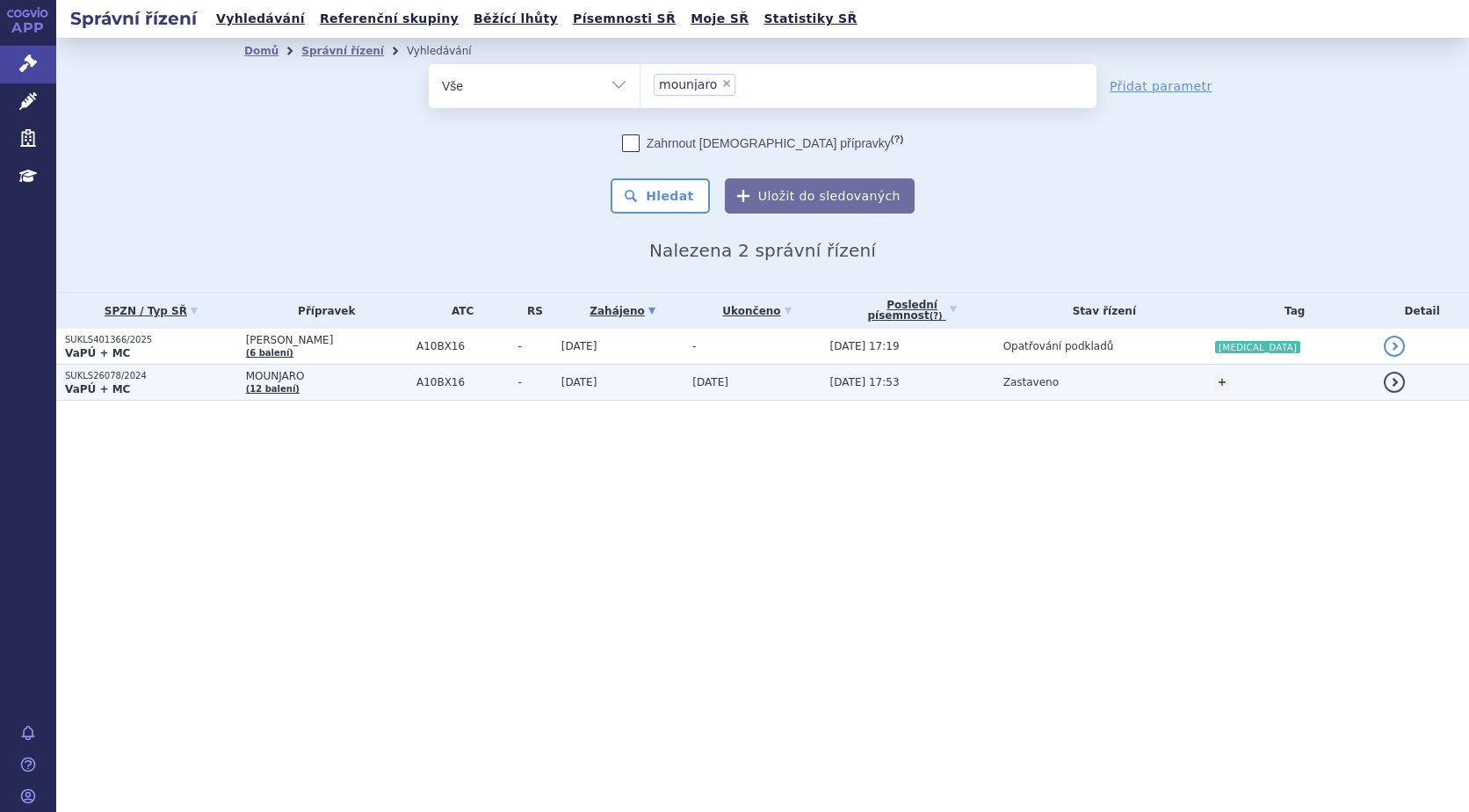
click at [119, 384] on strong "VaPÚ + MC" at bounding box center [97, 389] width 65 height 13
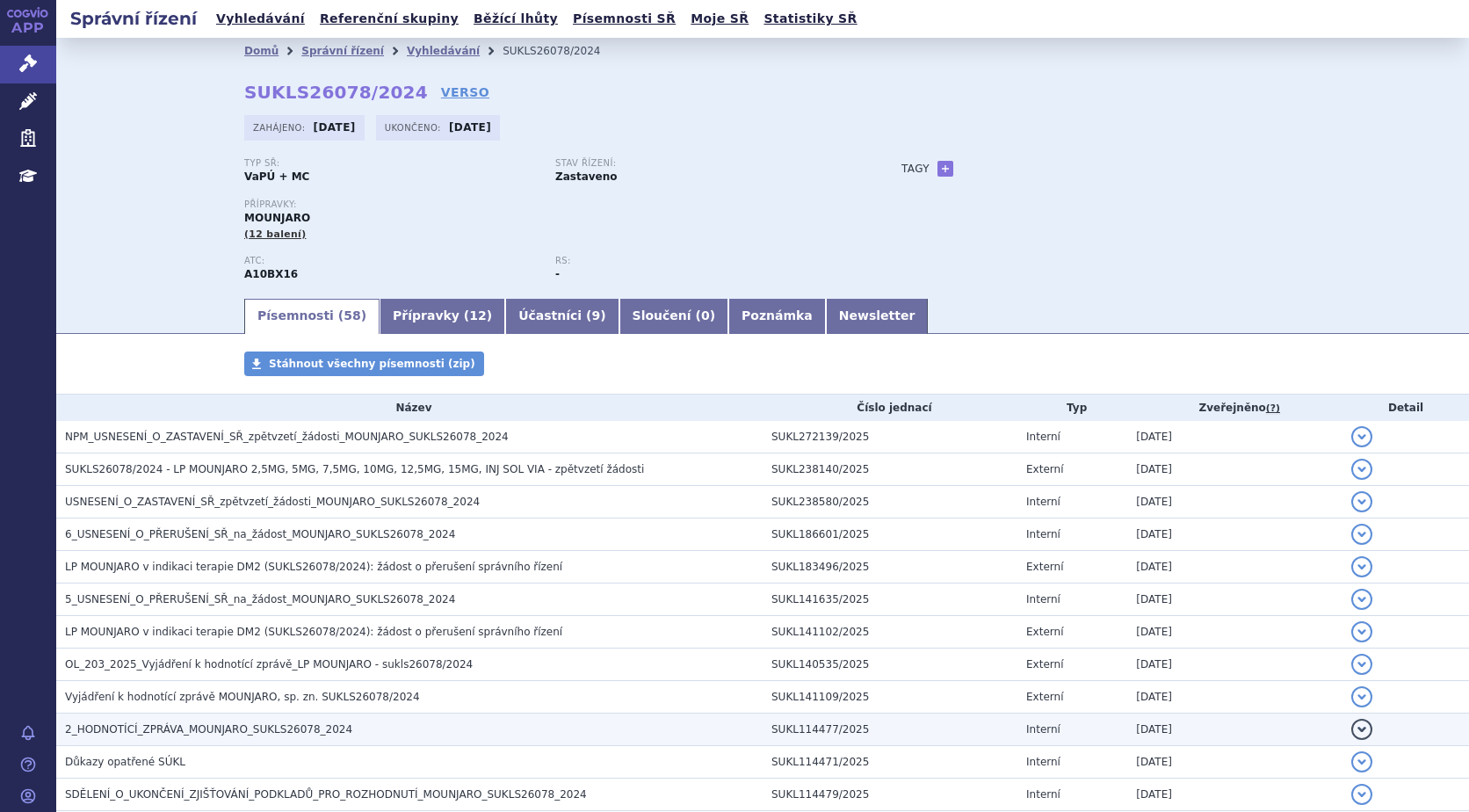
click at [227, 735] on span "2_HODNOTÍCÍ_ZPRÁVA_MOUNJARO_SUKLS26078_2024" at bounding box center [209, 729] width 288 height 13
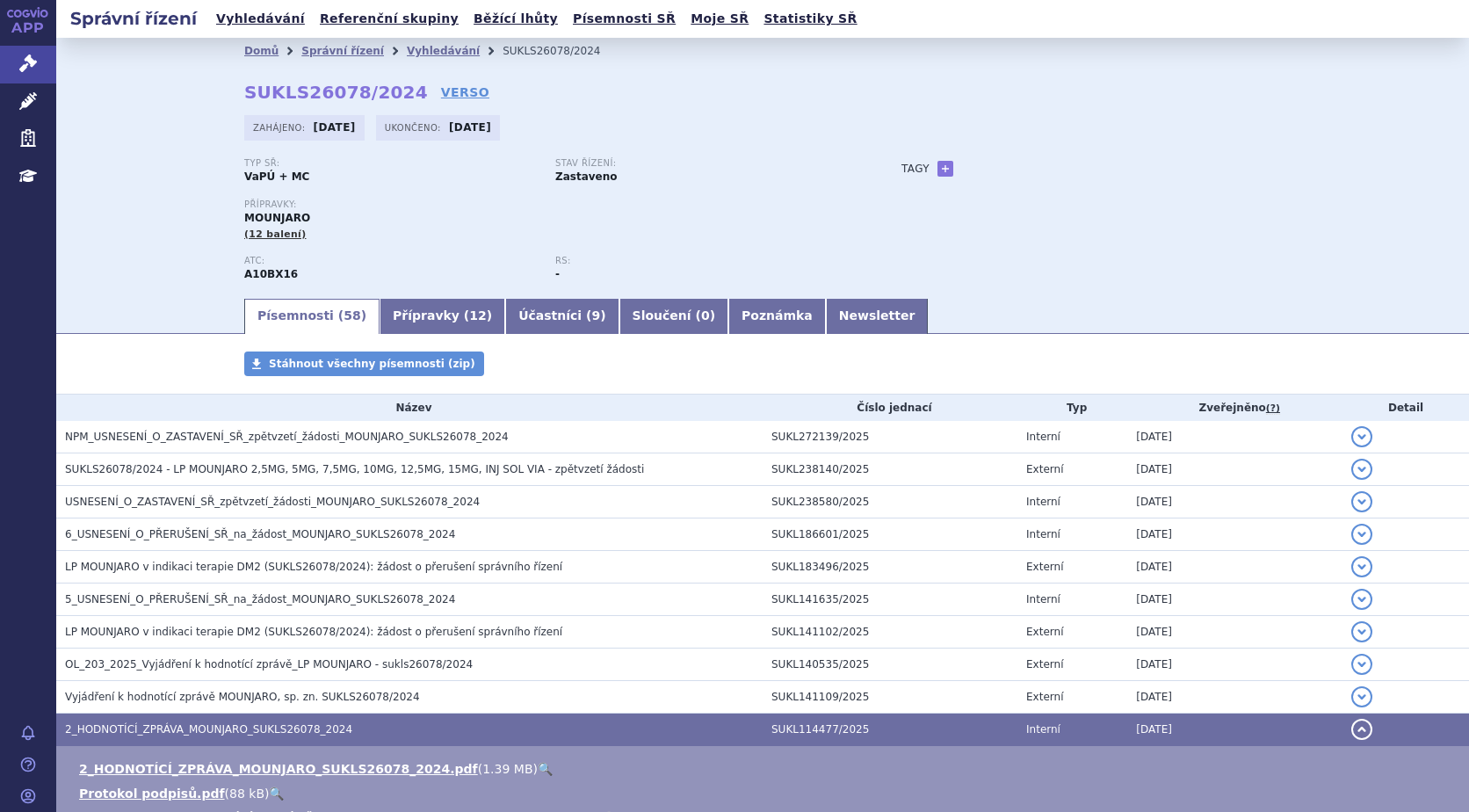
click at [538, 764] on link "🔍" at bounding box center [545, 768] width 15 height 14
click at [406, 50] on link "Vyhledávání" at bounding box center [443, 51] width 73 height 13
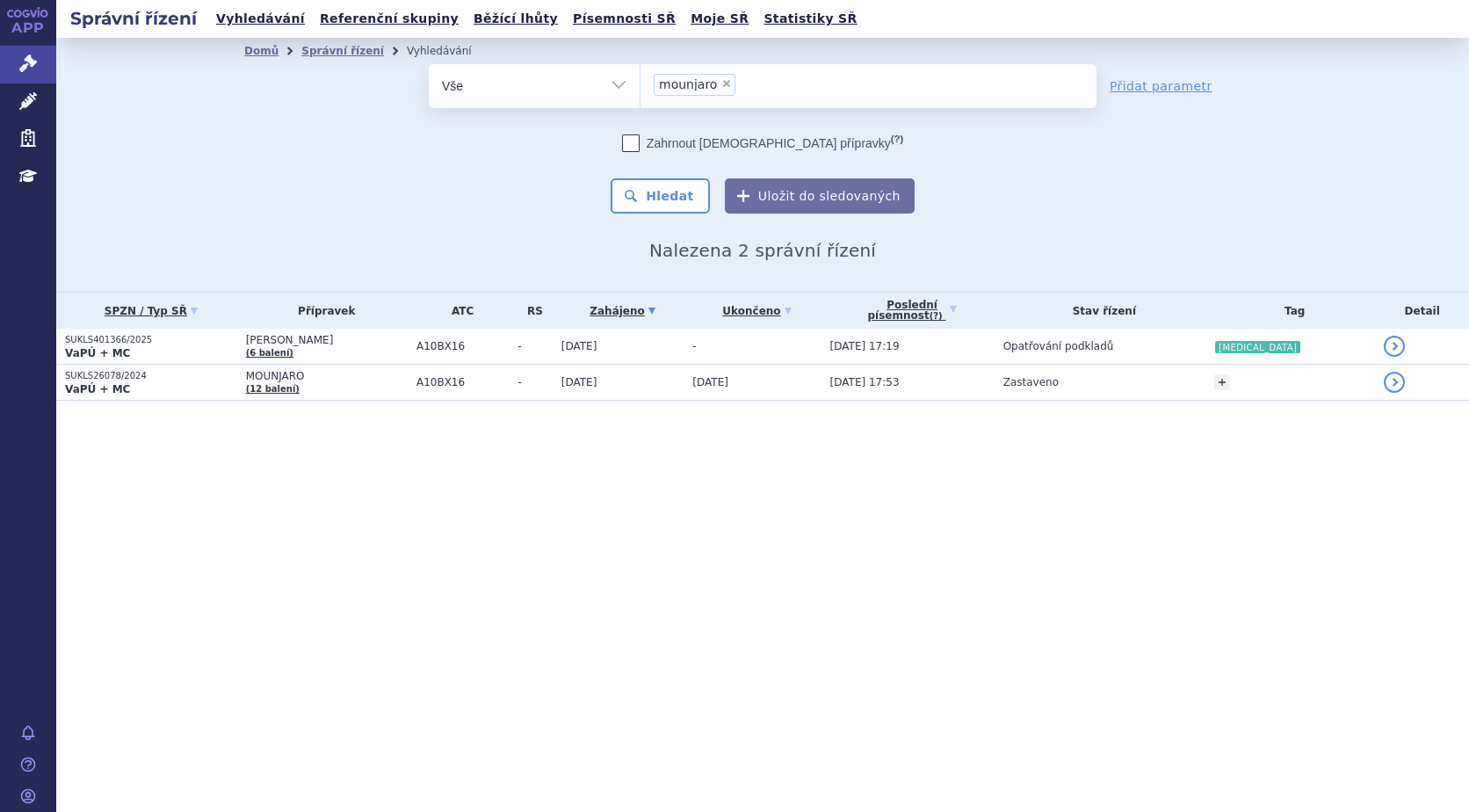
click at [723, 83] on span "×" at bounding box center [726, 83] width 11 height 11
click at [640, 83] on select "mounjaro" at bounding box center [639, 85] width 1 height 44
select select
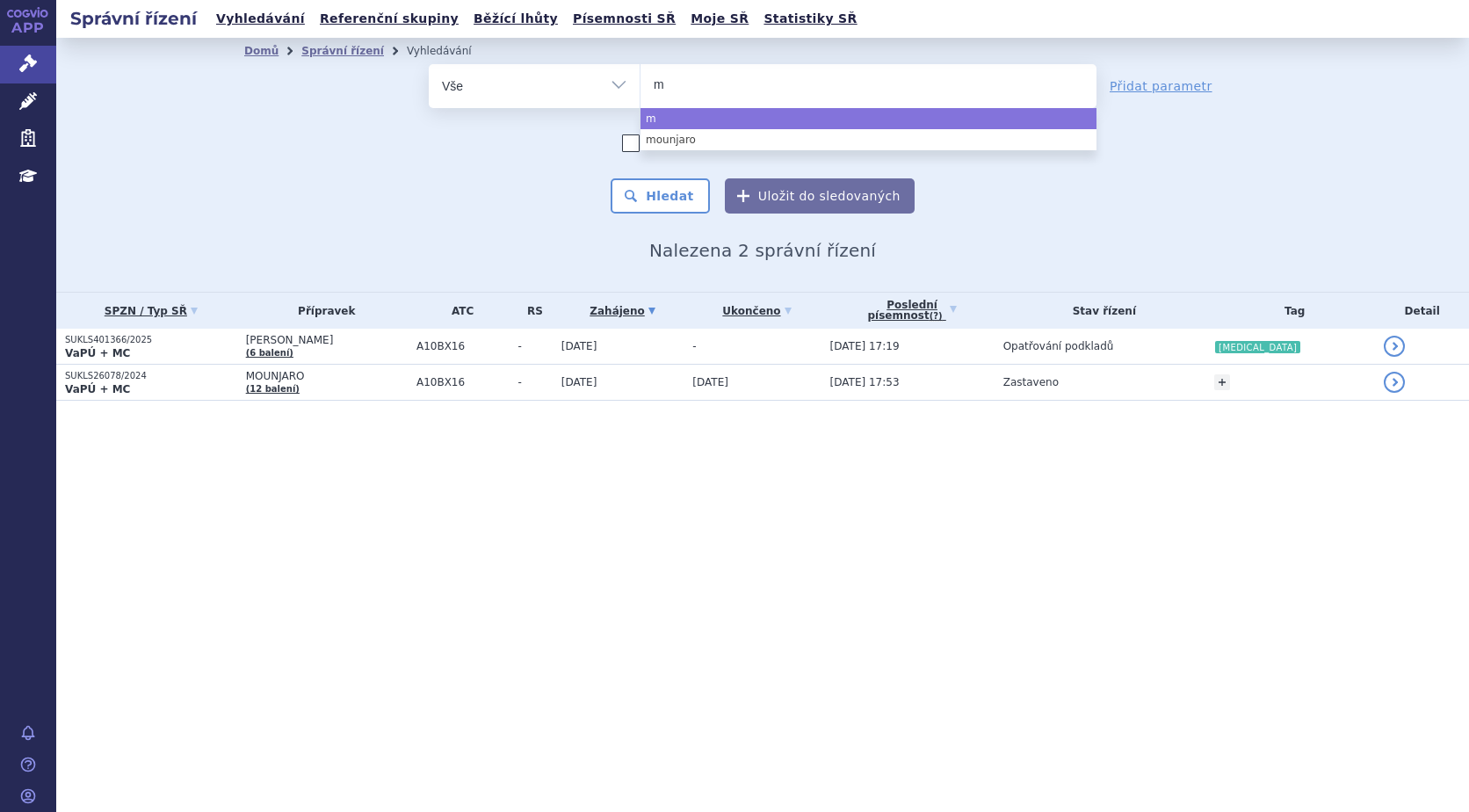
type input "mo"
type input "mou"
type input "moun"
type input "mounja"
type input "mounjar"
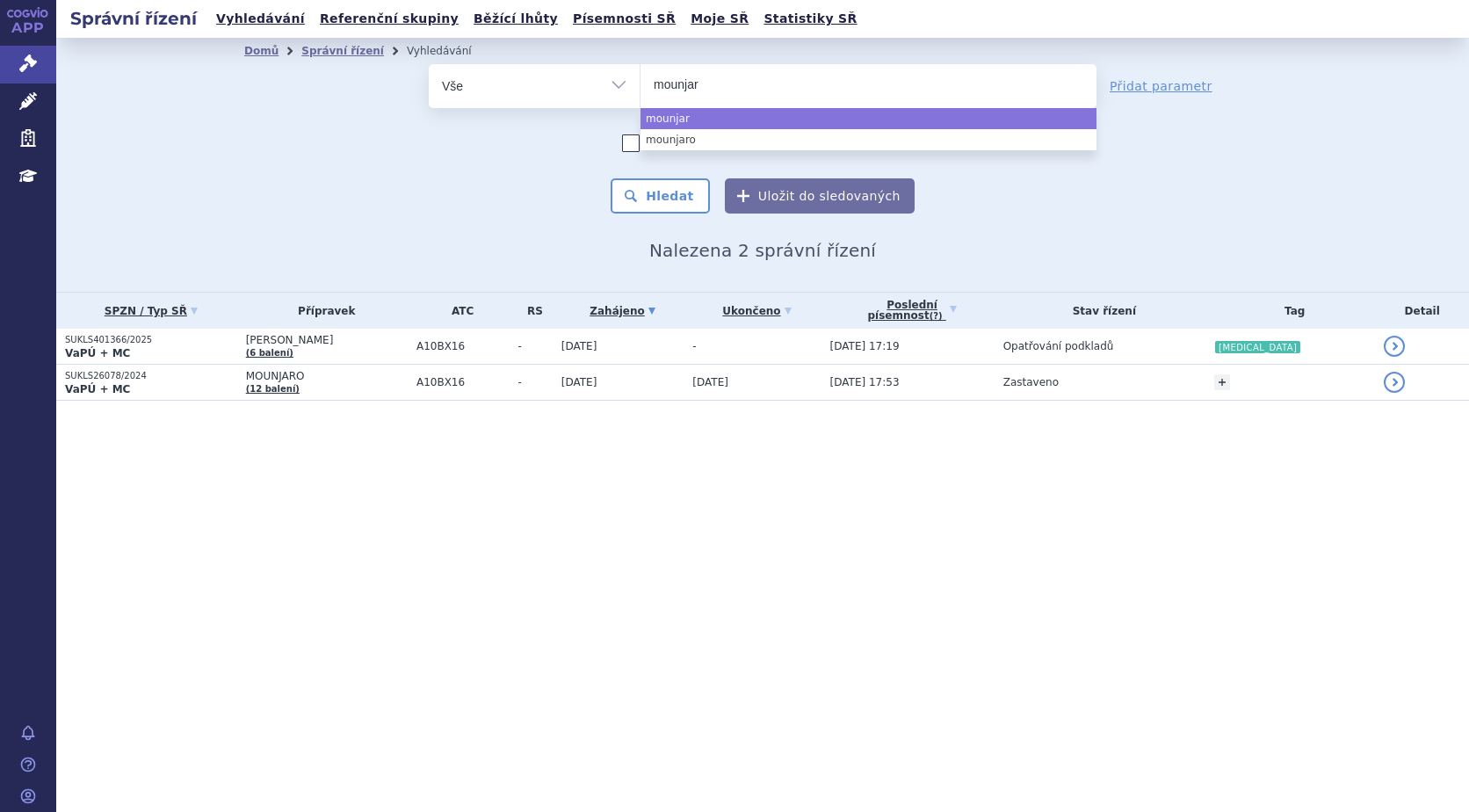
type input "mounjaro"
select select "mounjaro"
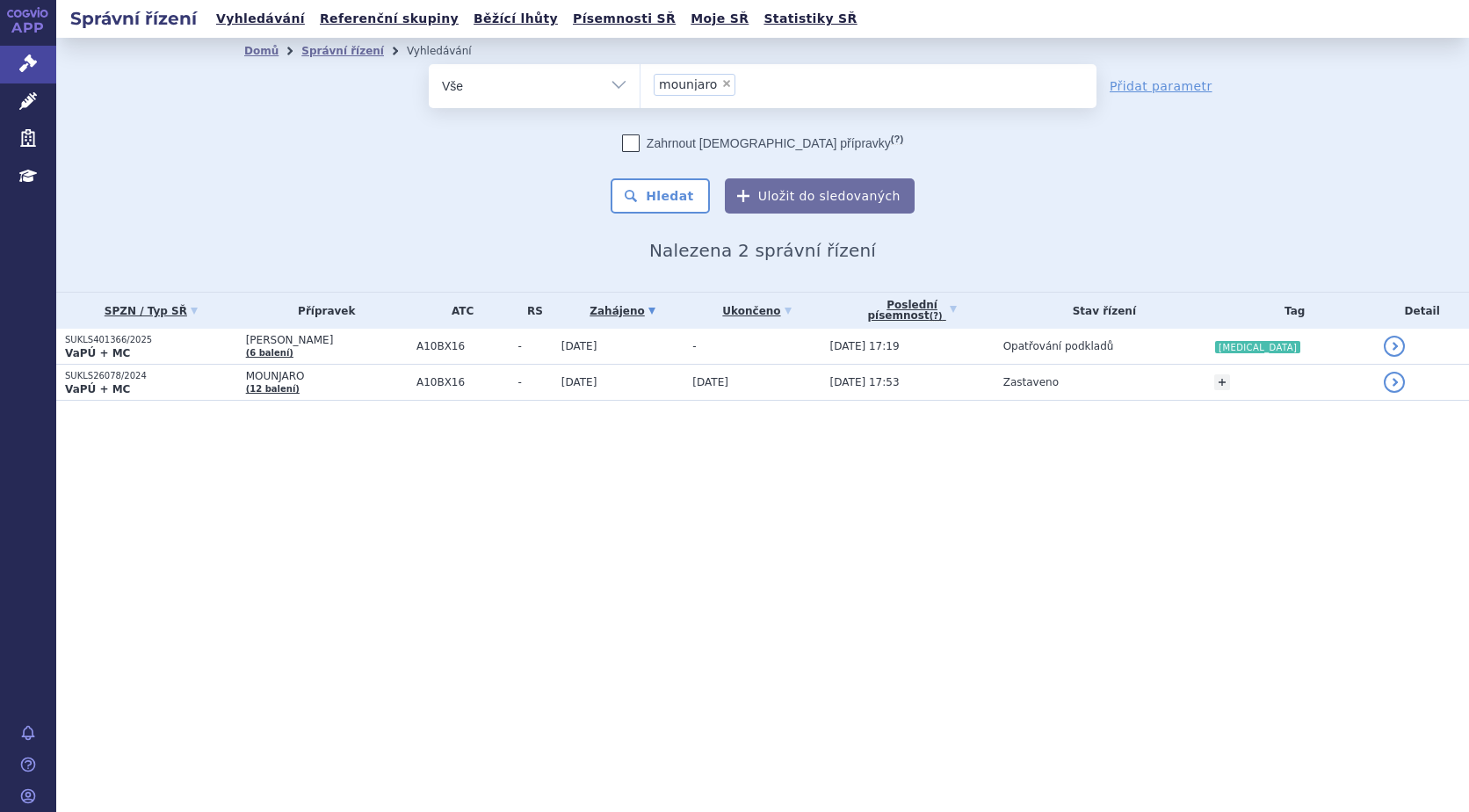
click at [721, 83] on span "×" at bounding box center [726, 83] width 11 height 11
click at [640, 83] on select "mounjaro" at bounding box center [639, 85] width 1 height 44
select select
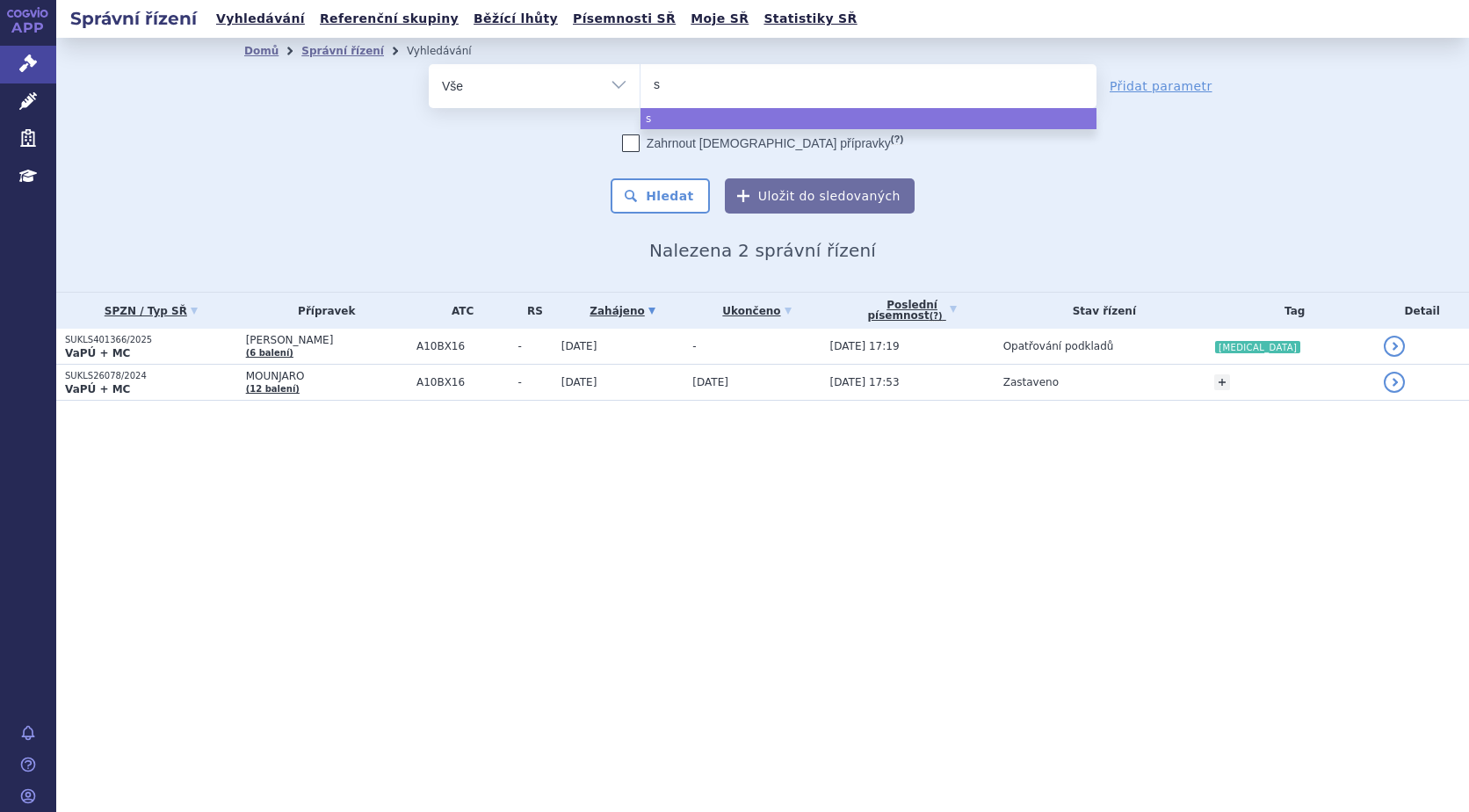
type input "su"
type input "suk"
type input "sukl"
type input "sukls"
type input "sukls3"
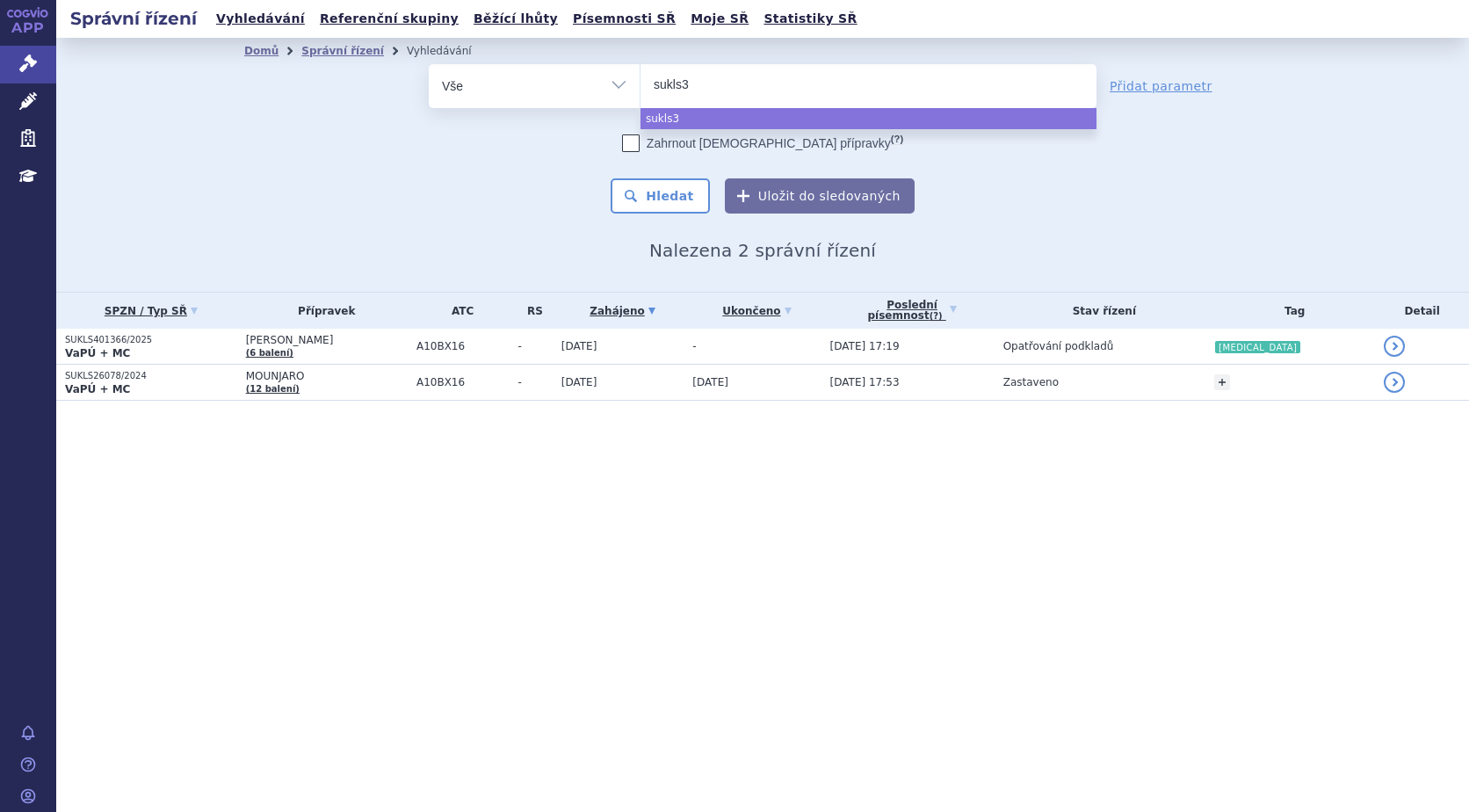
type input "sukls33"
type input "sukls336"
type input "sukls3362"
type input "sukls33629"
type input "sukls336296"
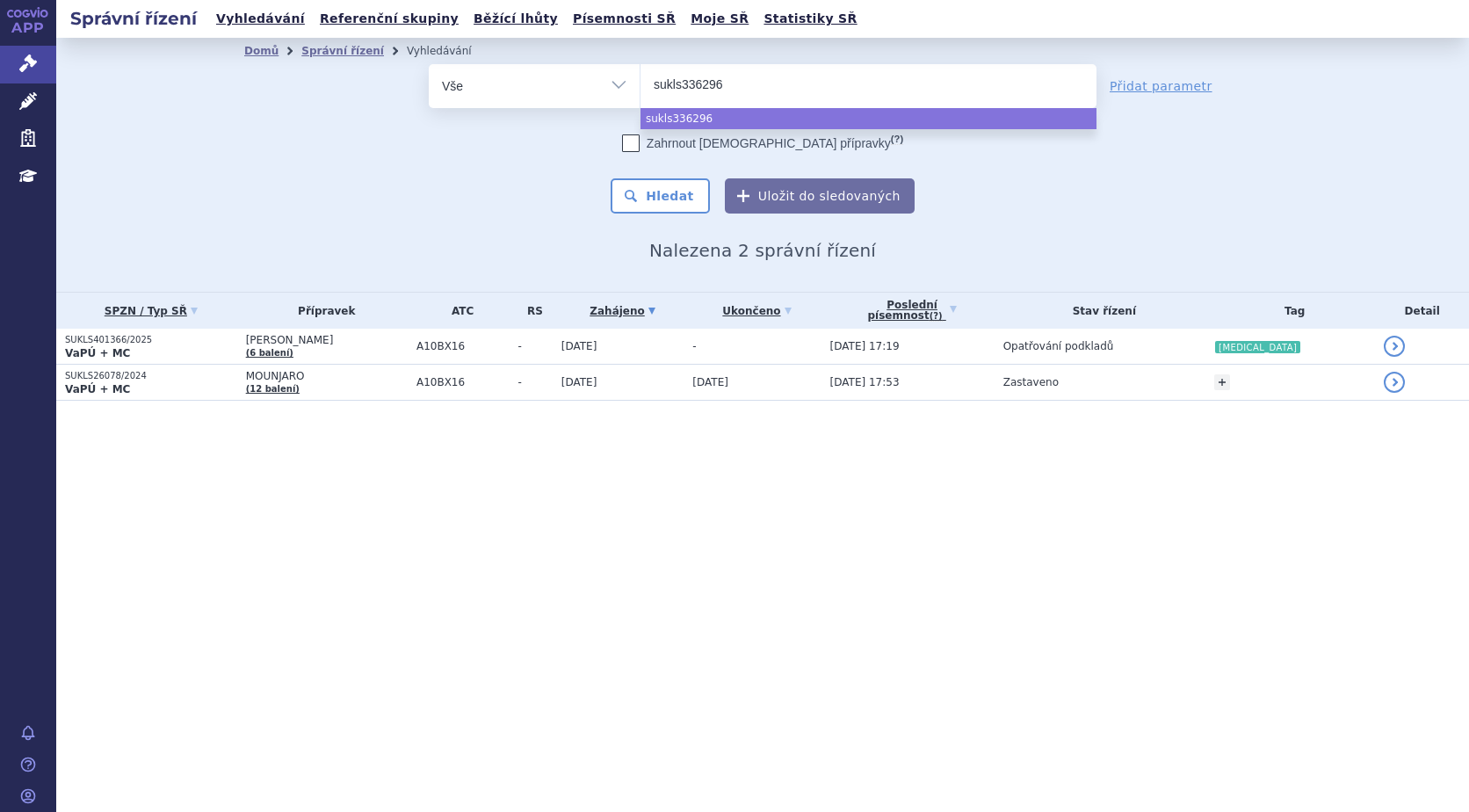
type input "sukls336296/"
type input "sukls336296/2"
type input "sukls336296/202"
type input "sukls336296/2025"
select select "sukls336296/2025"
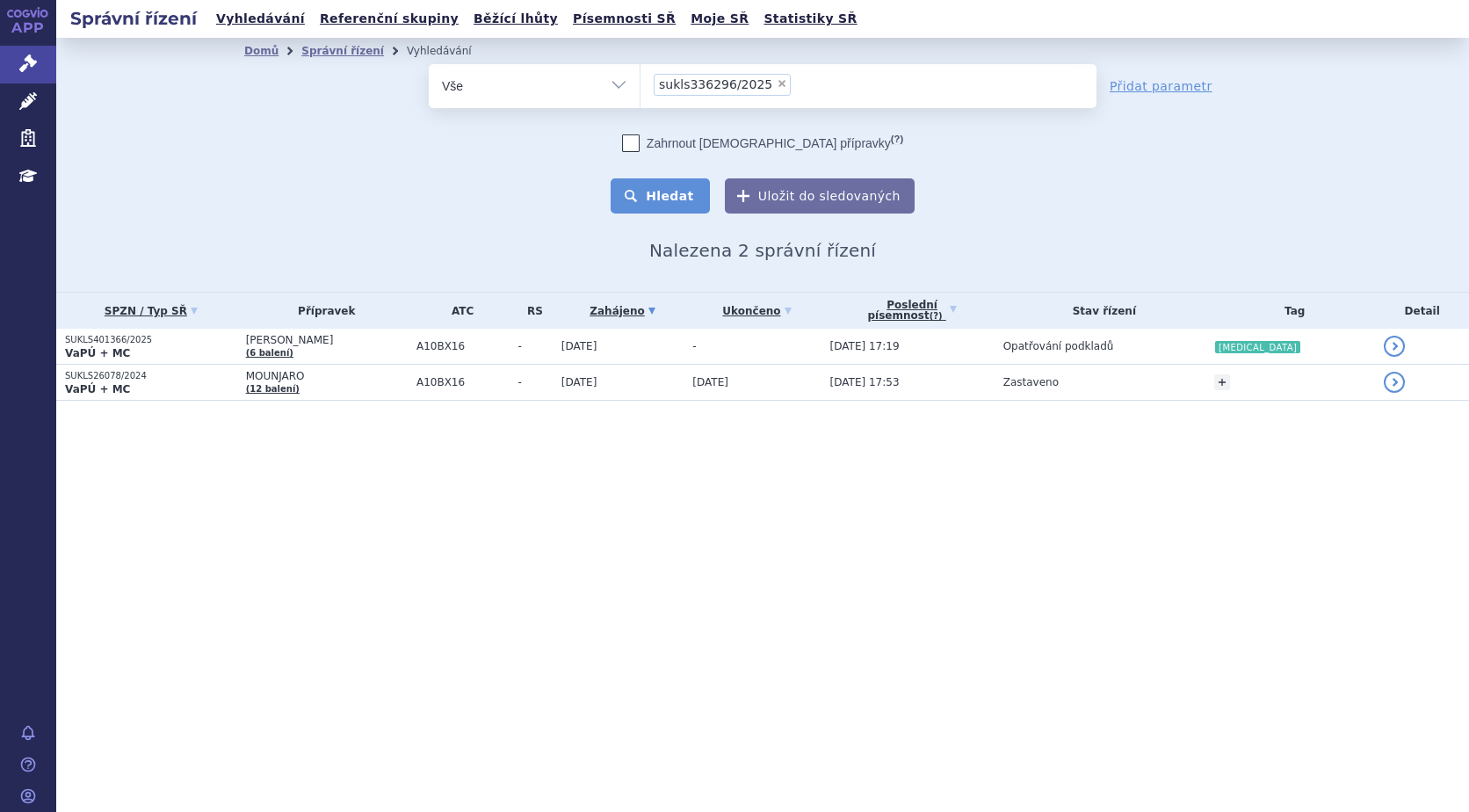
click at [684, 187] on button "Hledat" at bounding box center [660, 196] width 99 height 35
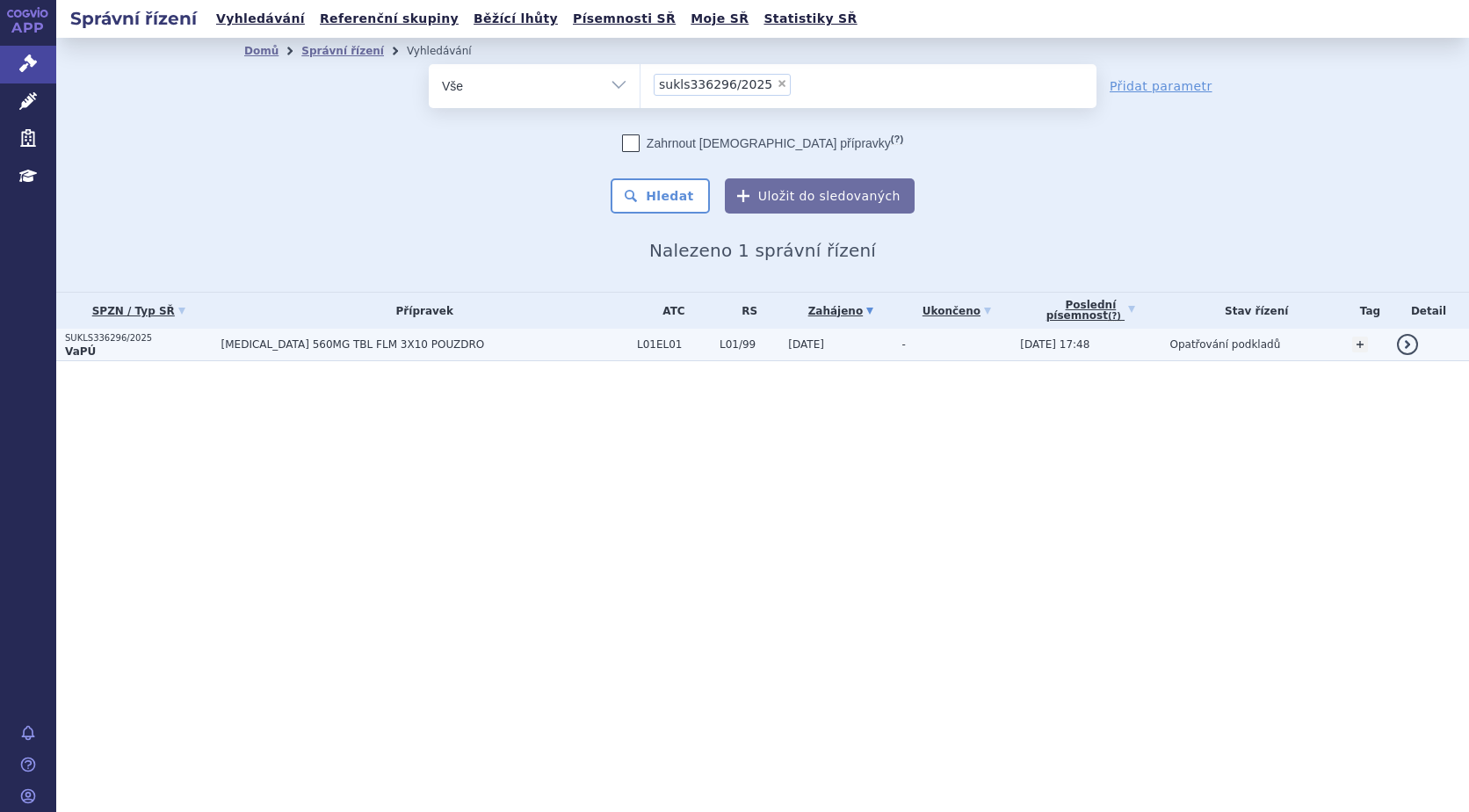
click at [366, 344] on span "[MEDICAL_DATA] 560MG TBL FLM 3X10 POUZDRO" at bounding box center [424, 344] width 406 height 13
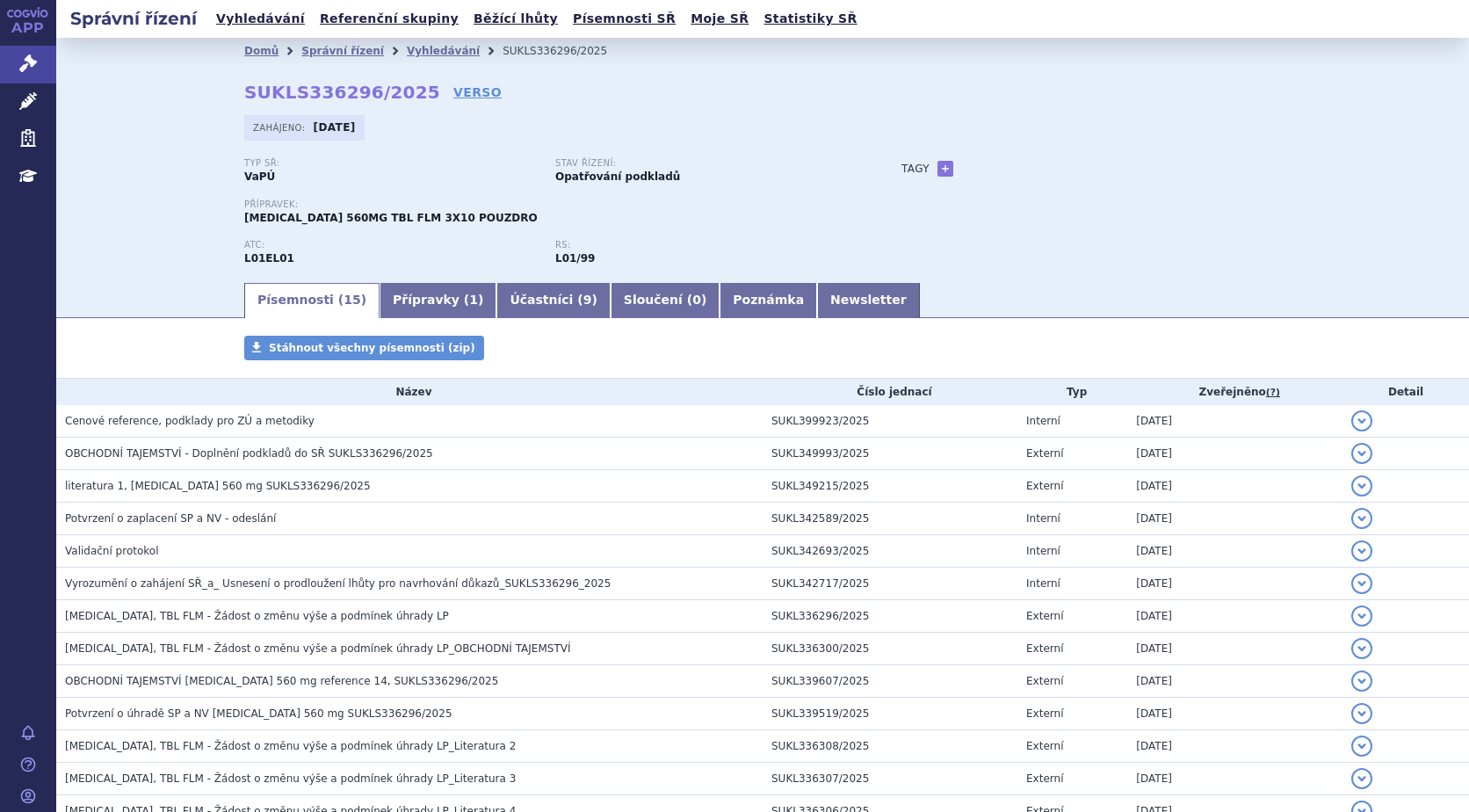
scroll to position [186, 0]
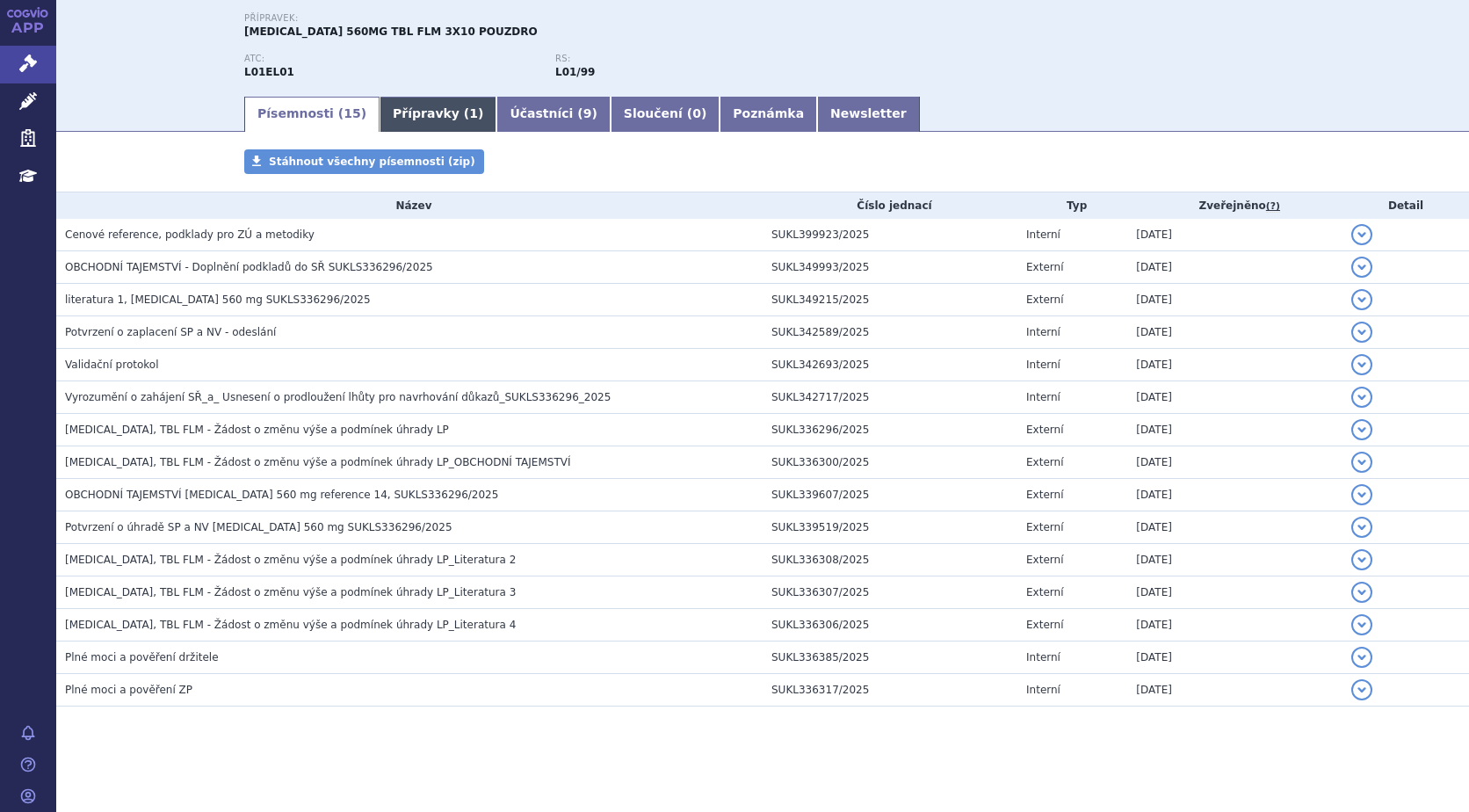
click at [406, 116] on link "Přípravky ( 1 )" at bounding box center [438, 114] width 117 height 35
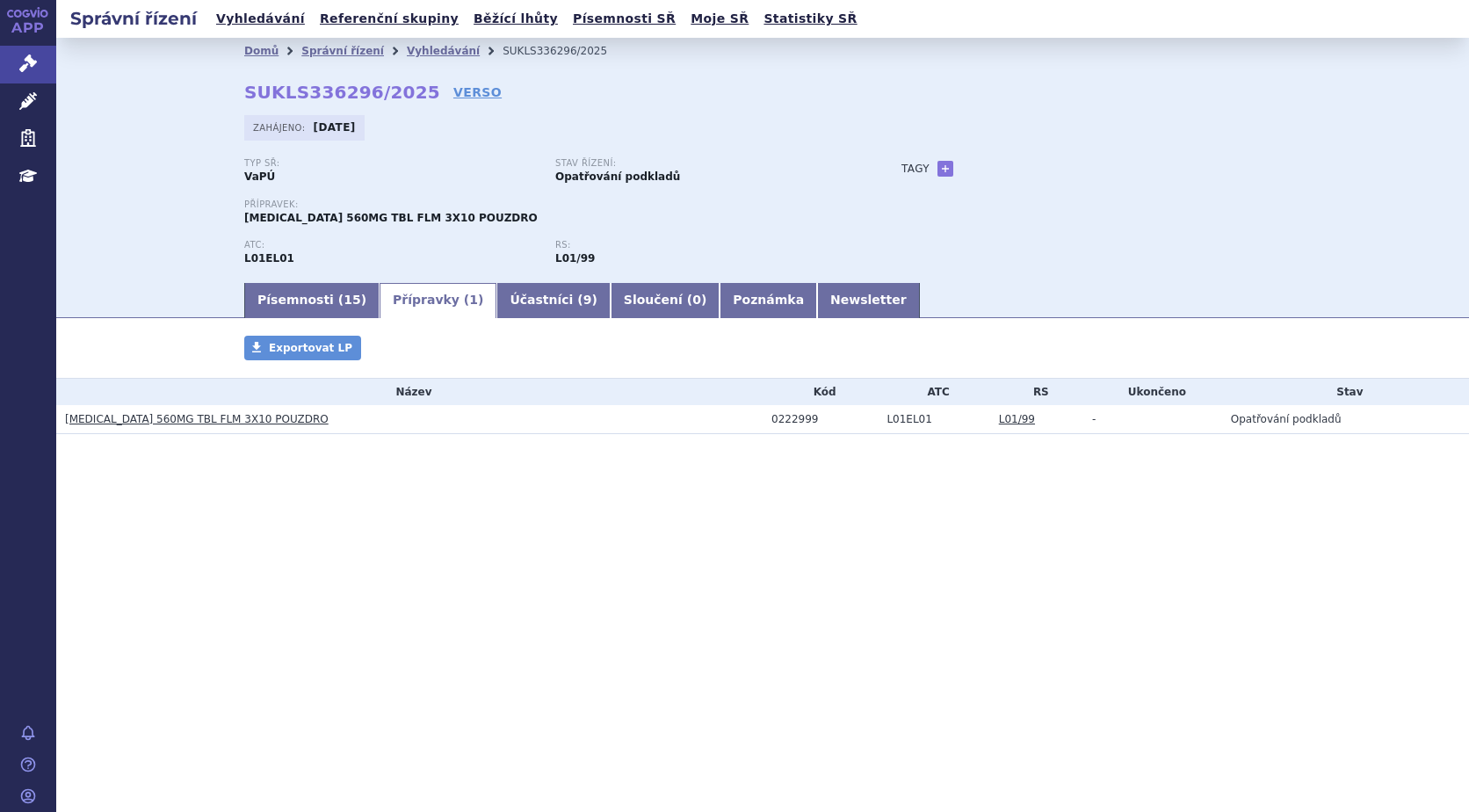
click at [161, 423] on link "[MEDICAL_DATA] 560MG TBL FLM 3X10 POUZDRO" at bounding box center [197, 419] width 263 height 13
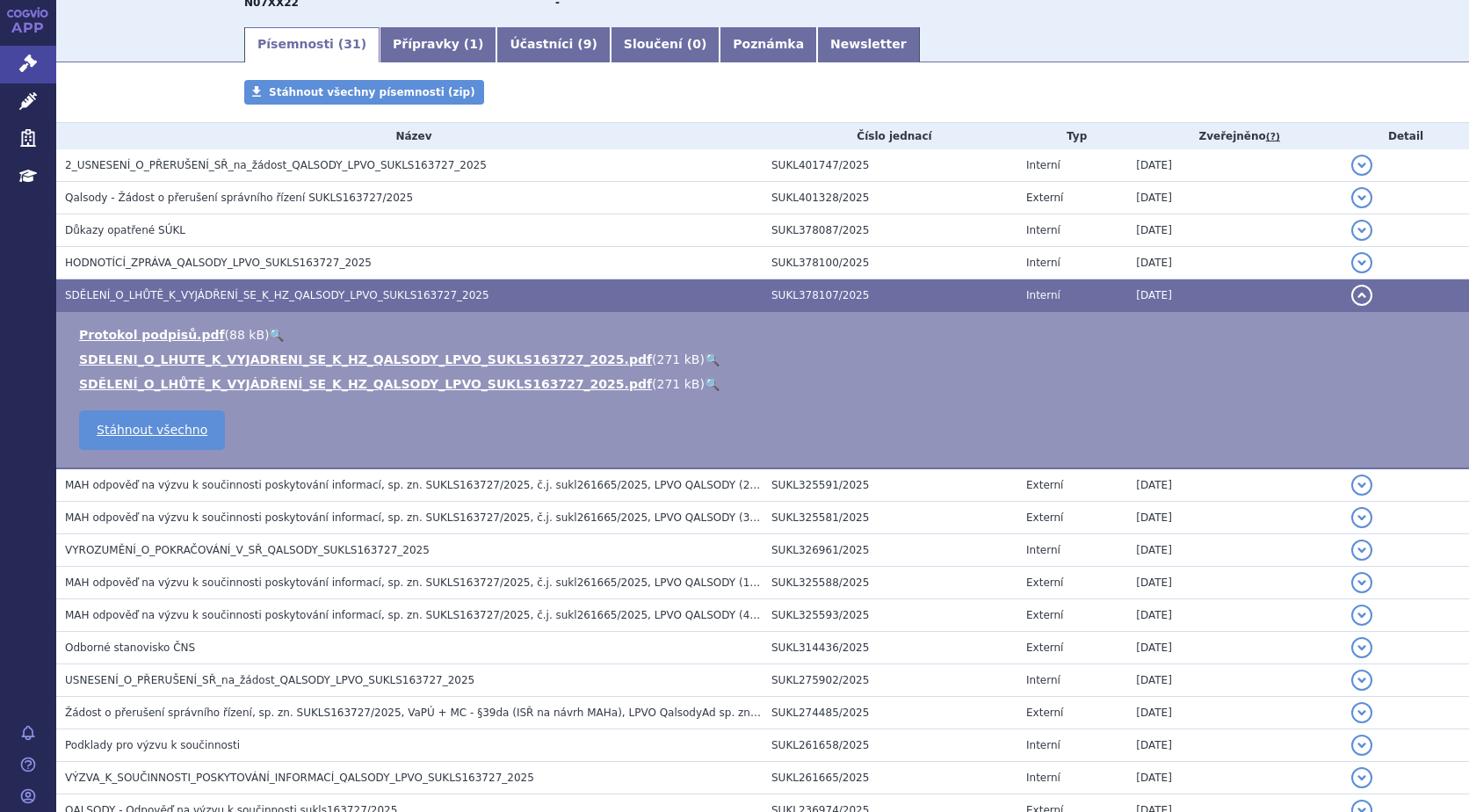
scroll to position [183, 0]
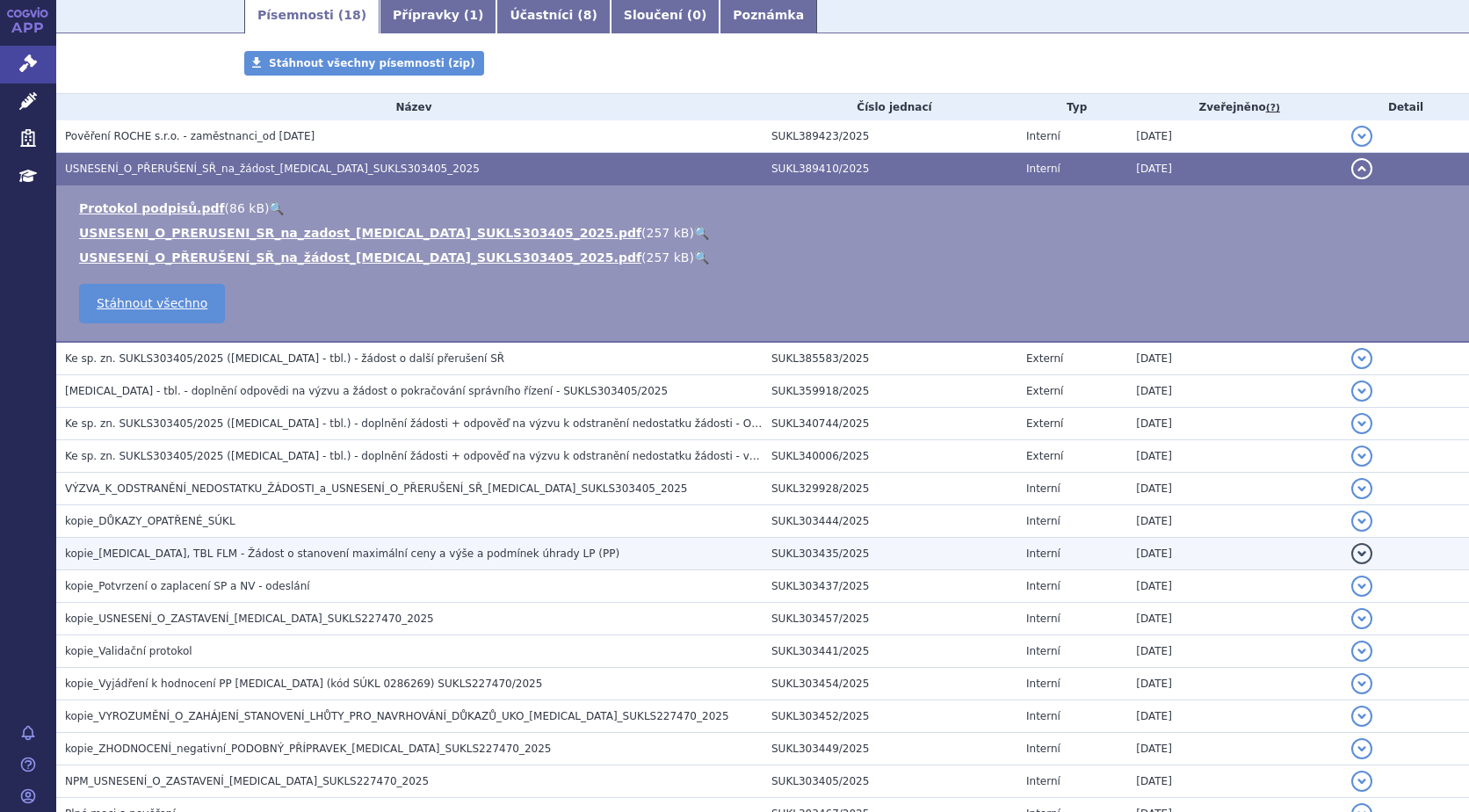
scroll to position [262, 0]
